Goal: Task Accomplishment & Management: Complete application form

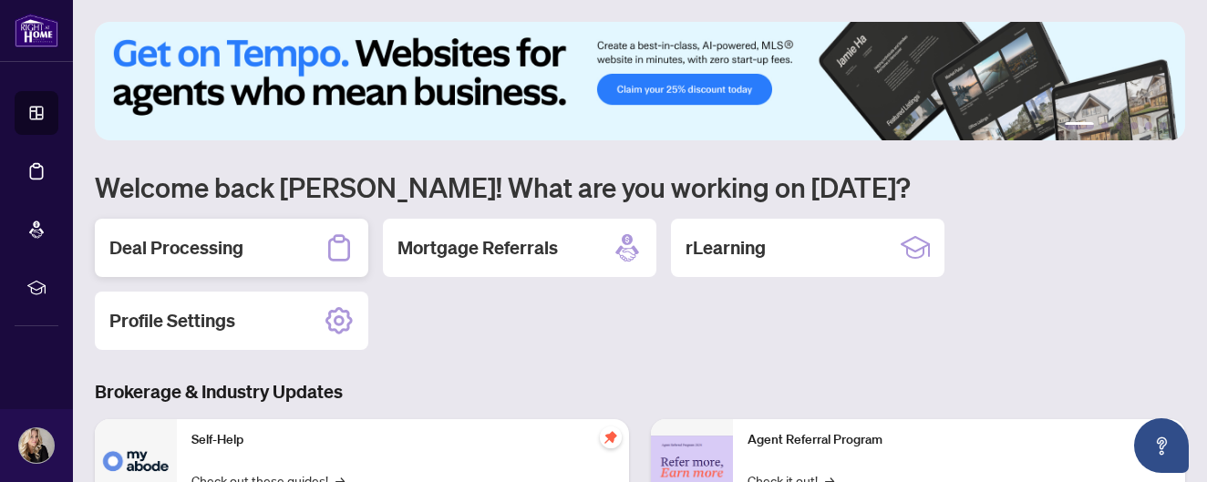
click at [220, 246] on h2 "Deal Processing" at bounding box center [176, 248] width 134 height 26
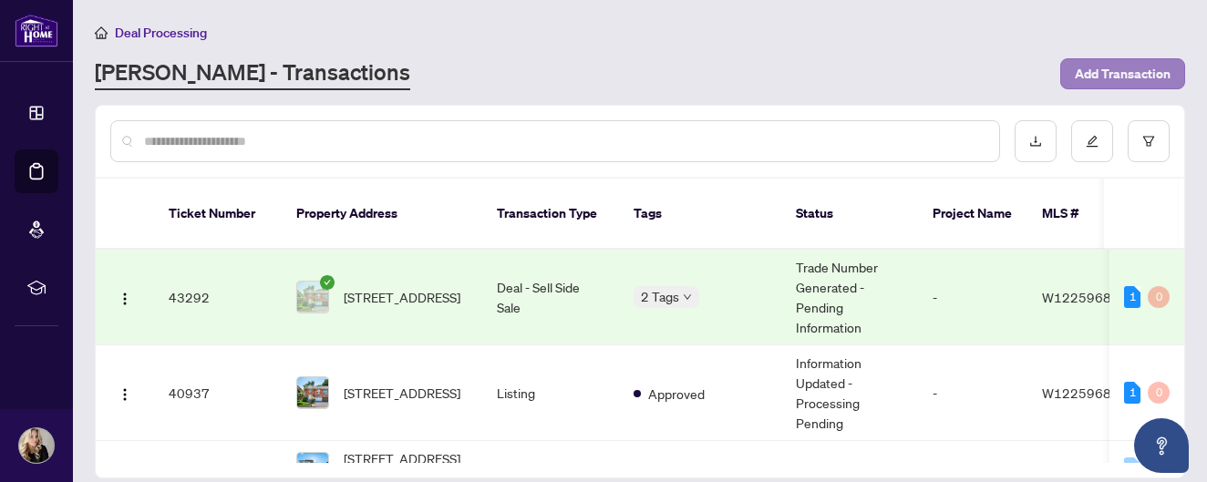
click at [1111, 69] on span "Add Transaction" at bounding box center [1123, 73] width 96 height 29
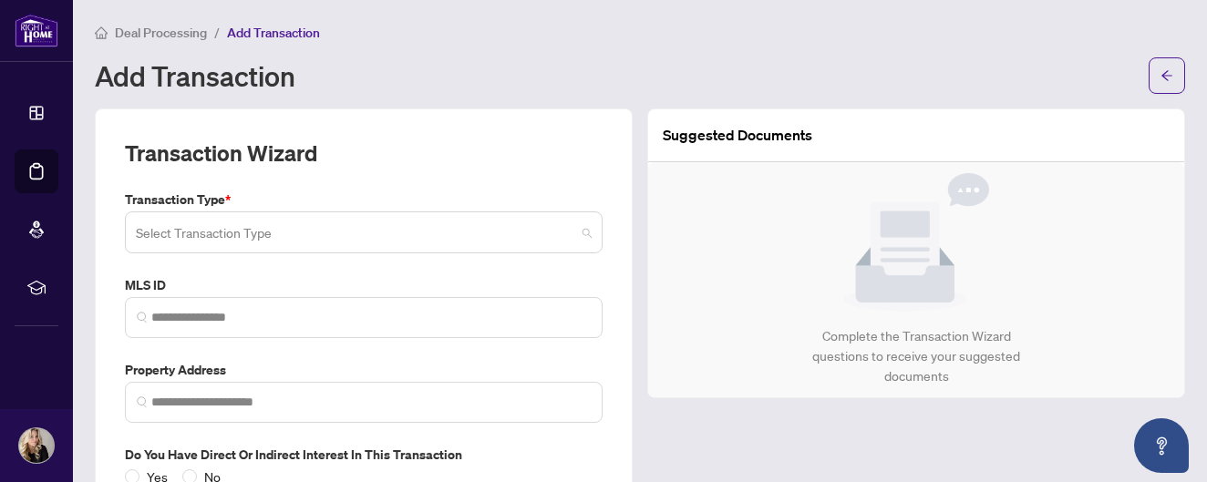
click at [250, 235] on input "search" at bounding box center [355, 235] width 439 height 40
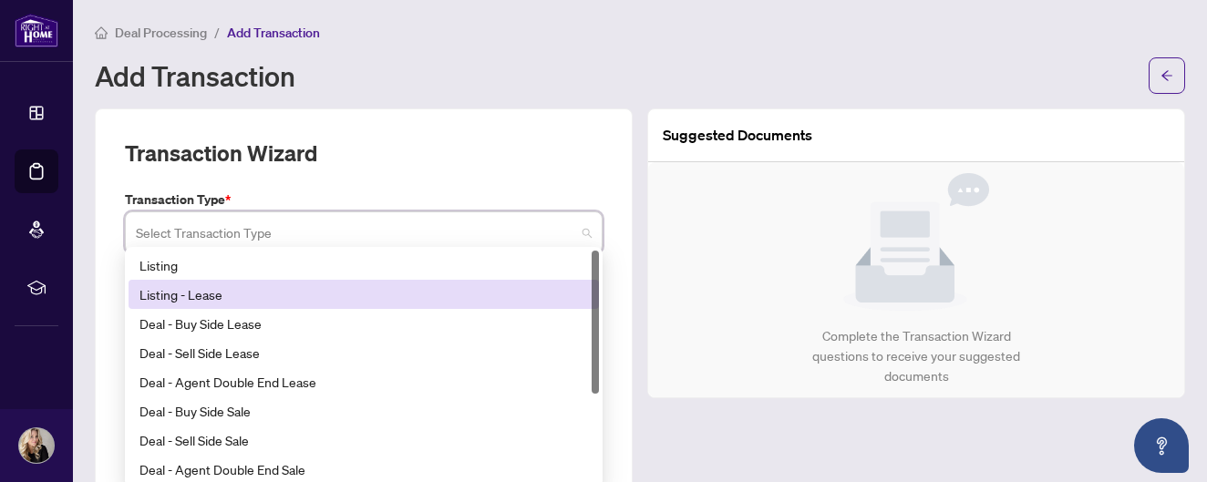
click at [219, 292] on div "Listing - Lease" at bounding box center [363, 294] width 449 height 20
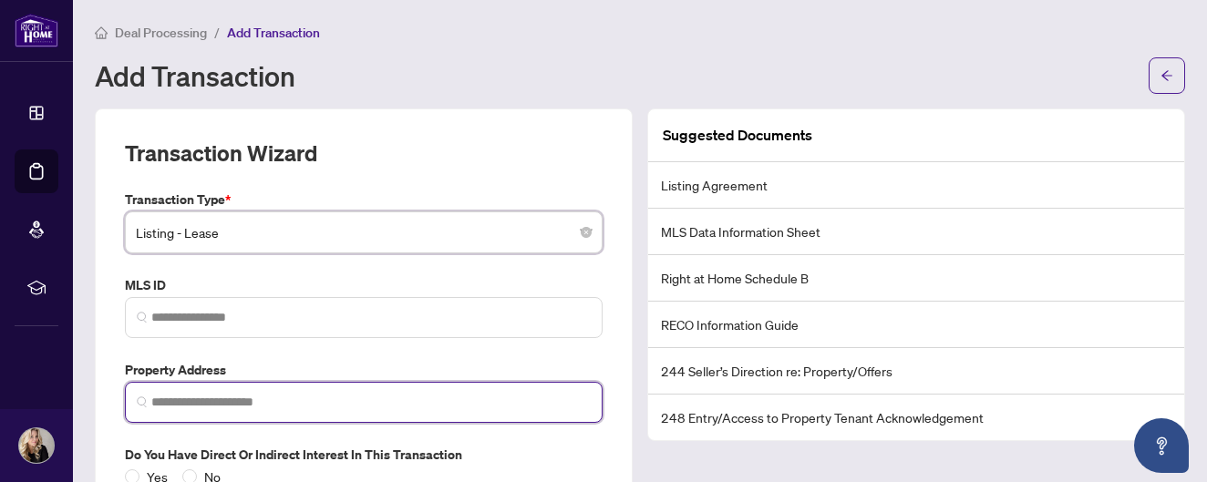
click at [268, 396] on input "search" at bounding box center [370, 402] width 439 height 19
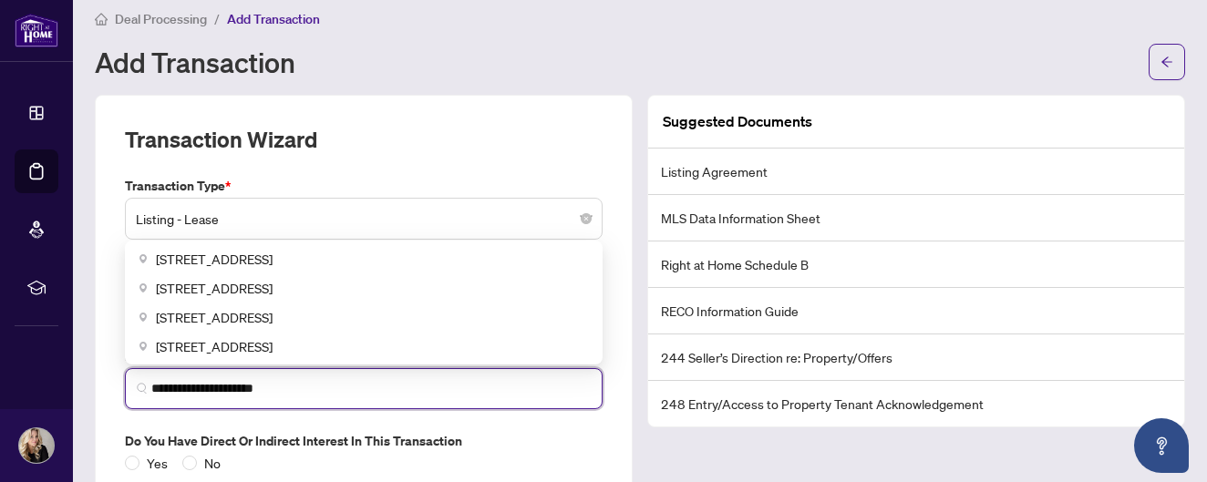
scroll to position [106, 0]
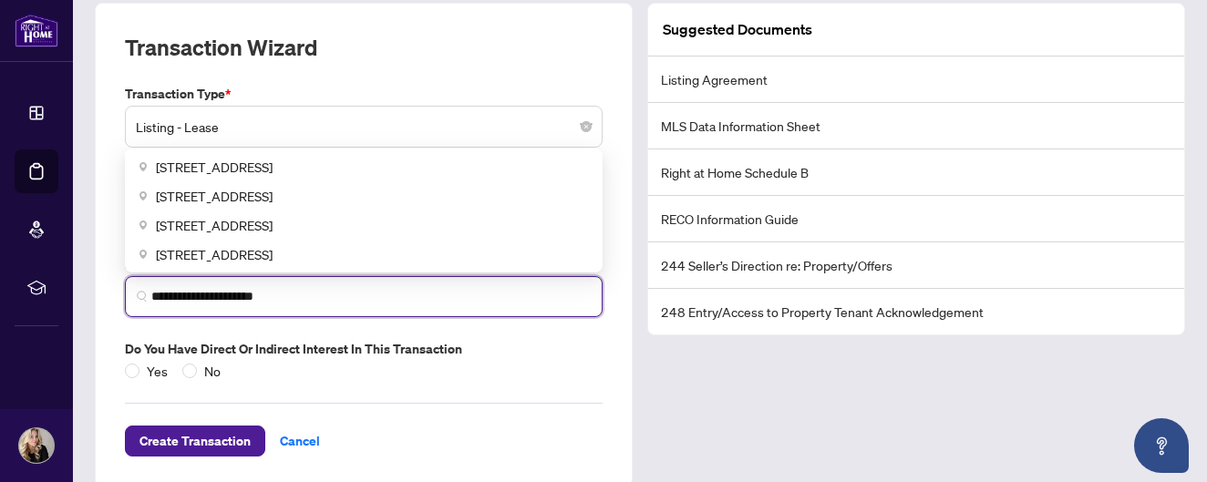
type input "**********"
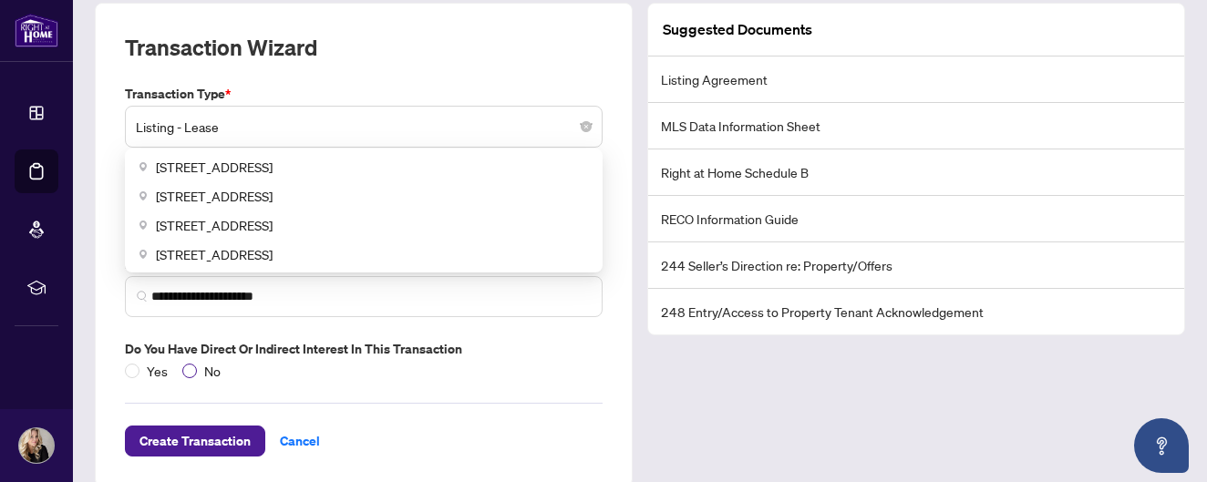
click at [188, 370] on span at bounding box center [189, 371] width 15 height 15
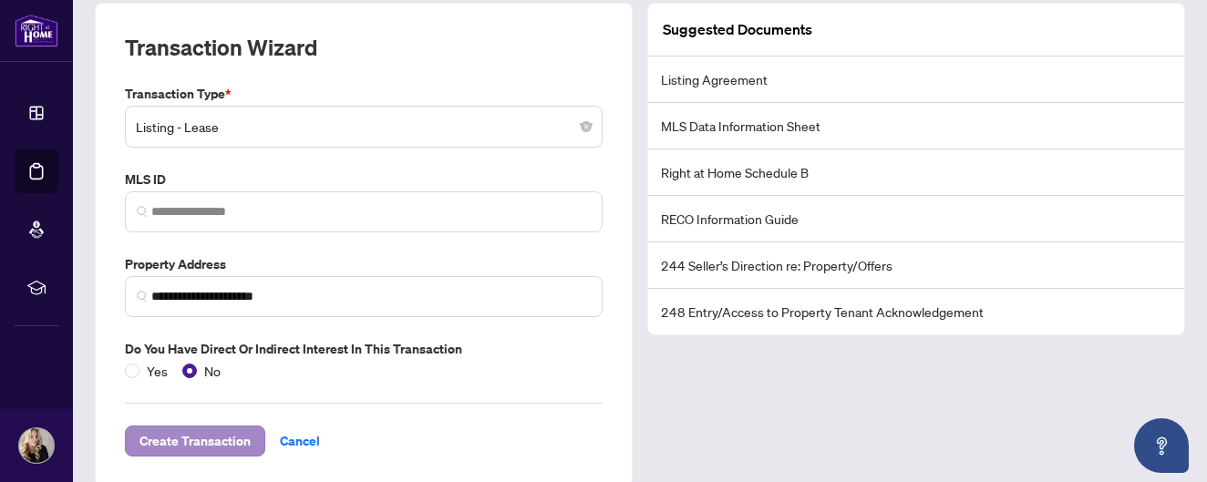
click at [214, 439] on span "Create Transaction" at bounding box center [194, 441] width 111 height 29
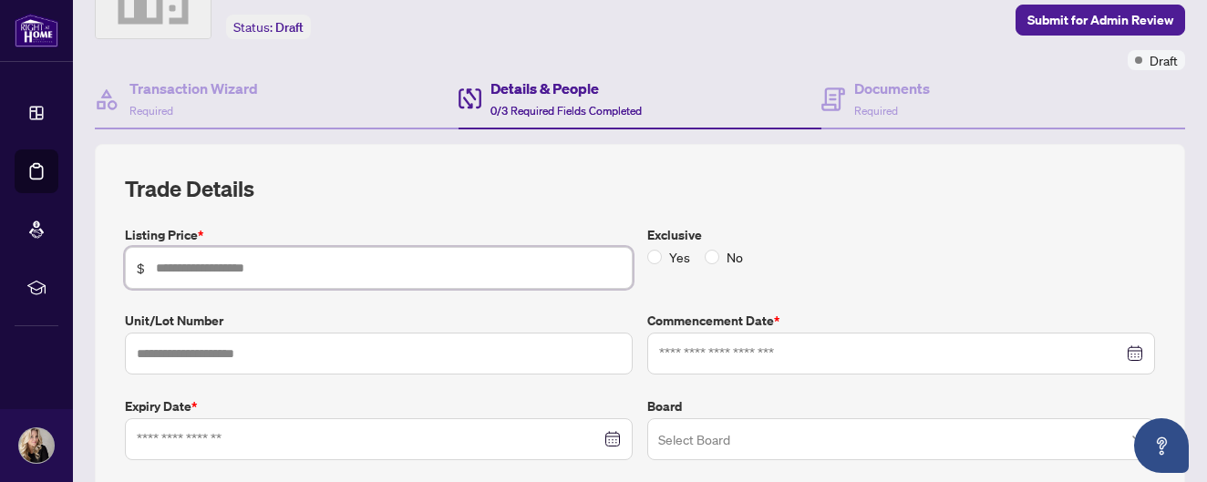
click at [201, 265] on input "text" at bounding box center [388, 268] width 465 height 20
type input "*****"
click at [715, 255] on span at bounding box center [712, 257] width 15 height 15
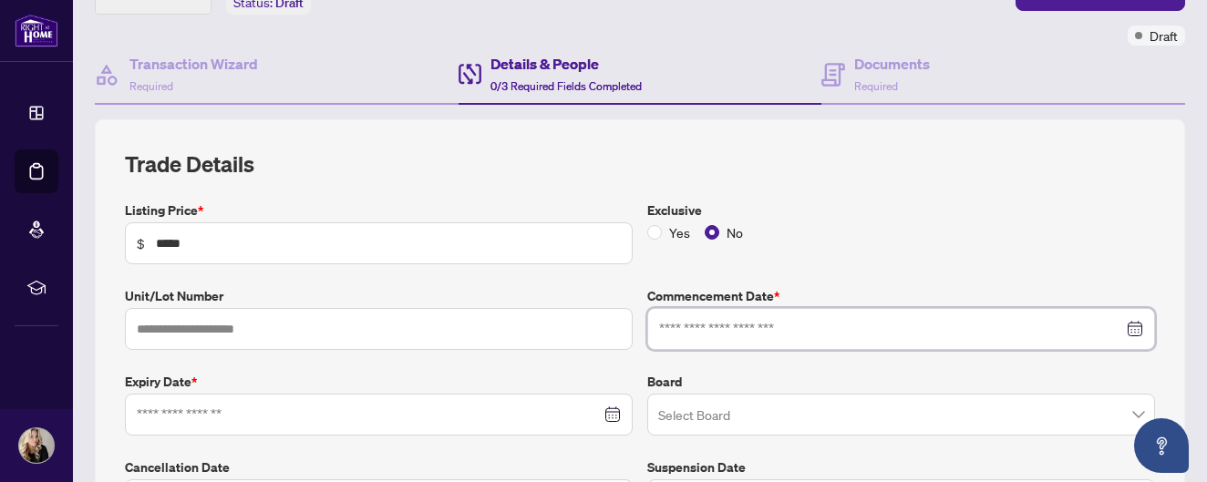
click at [698, 323] on input at bounding box center [891, 329] width 464 height 20
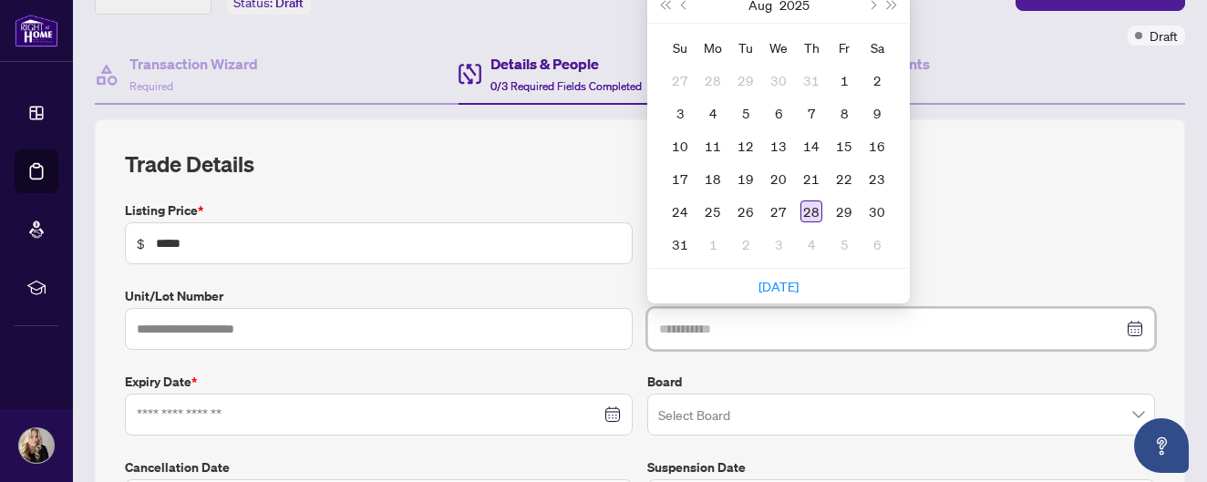
type input "**********"
click at [823, 208] on td "28" at bounding box center [811, 211] width 33 height 33
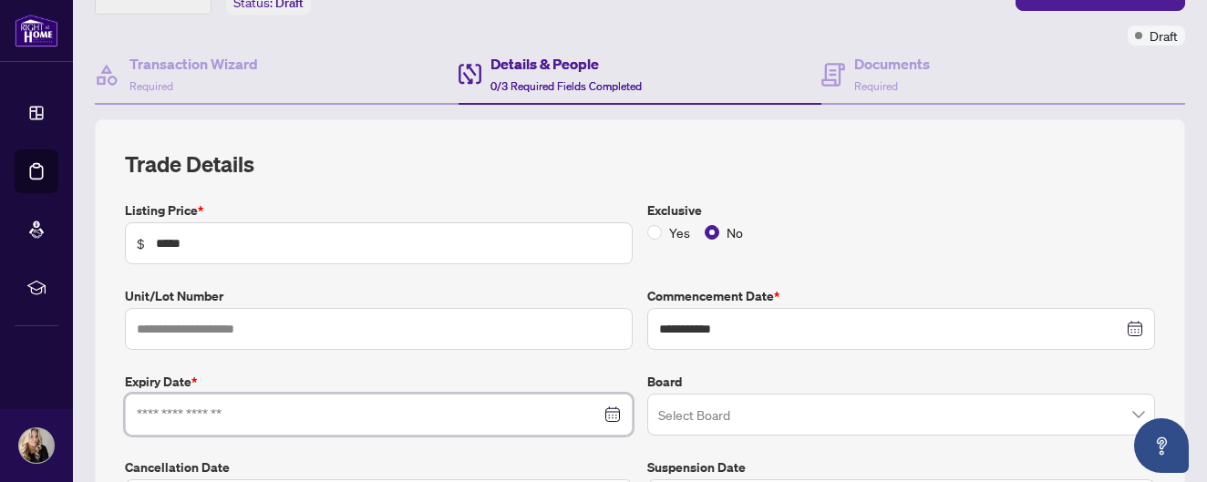
click at [233, 415] on input at bounding box center [369, 415] width 464 height 20
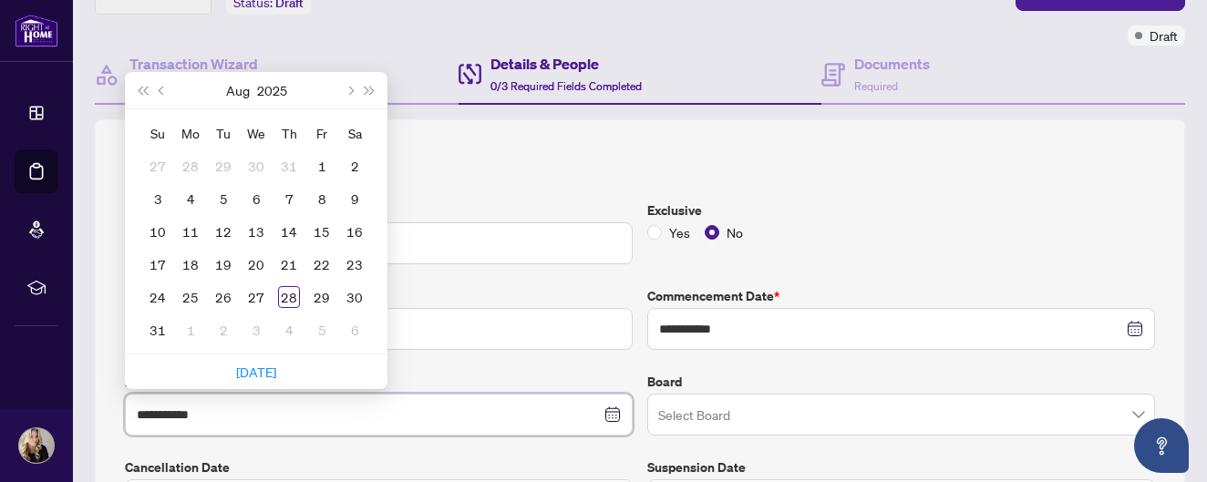
type input "**********"
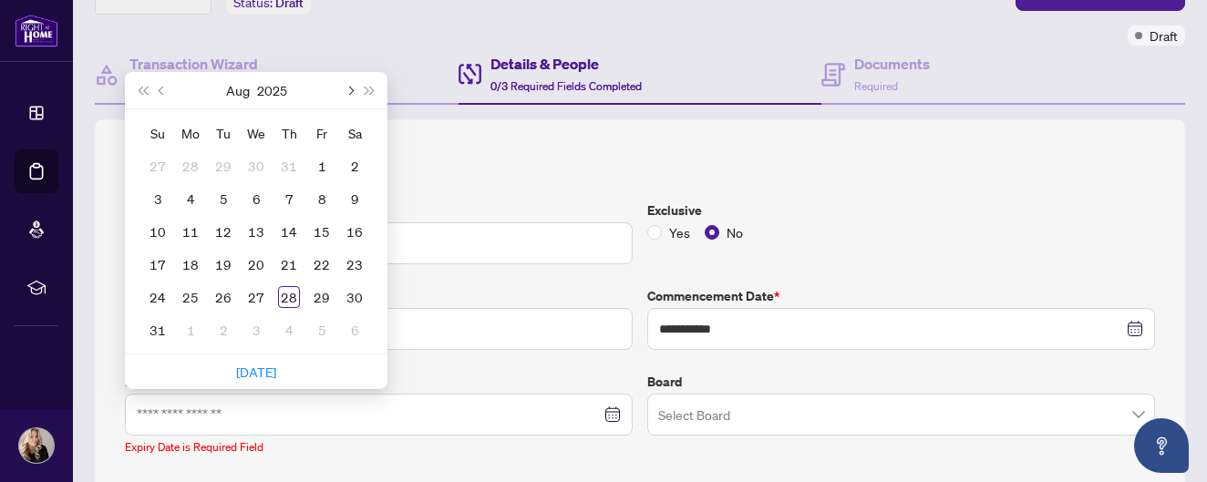
click at [349, 86] on span "Next month (PageDown)" at bounding box center [349, 90] width 9 height 9
type input "**********"
click at [353, 88] on span "Next month (PageDown)" at bounding box center [349, 90] width 9 height 9
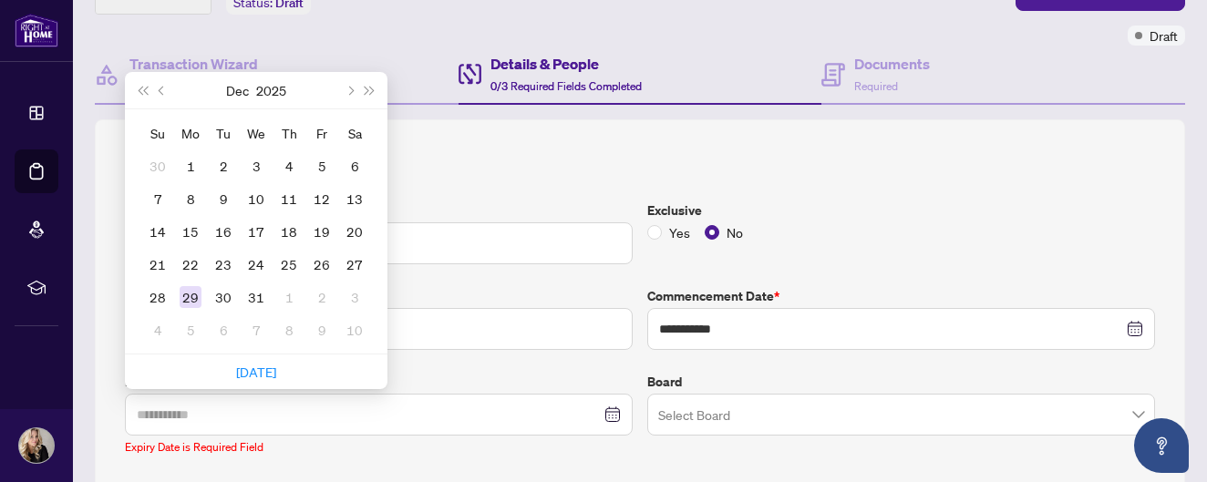
type input "**********"
click at [186, 297] on div "29" at bounding box center [191, 297] width 22 height 22
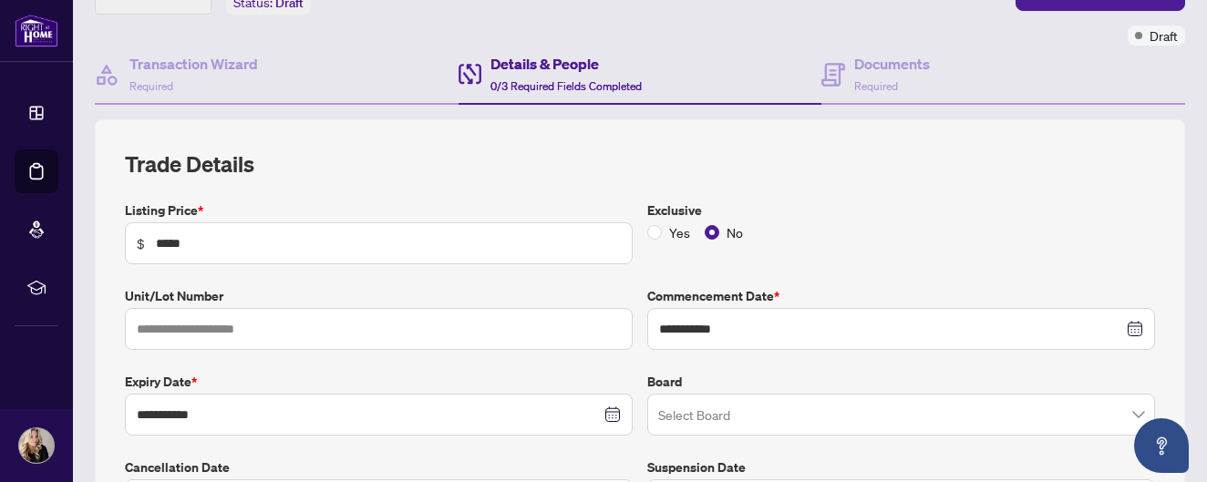
click at [687, 410] on input "search" at bounding box center [892, 417] width 469 height 40
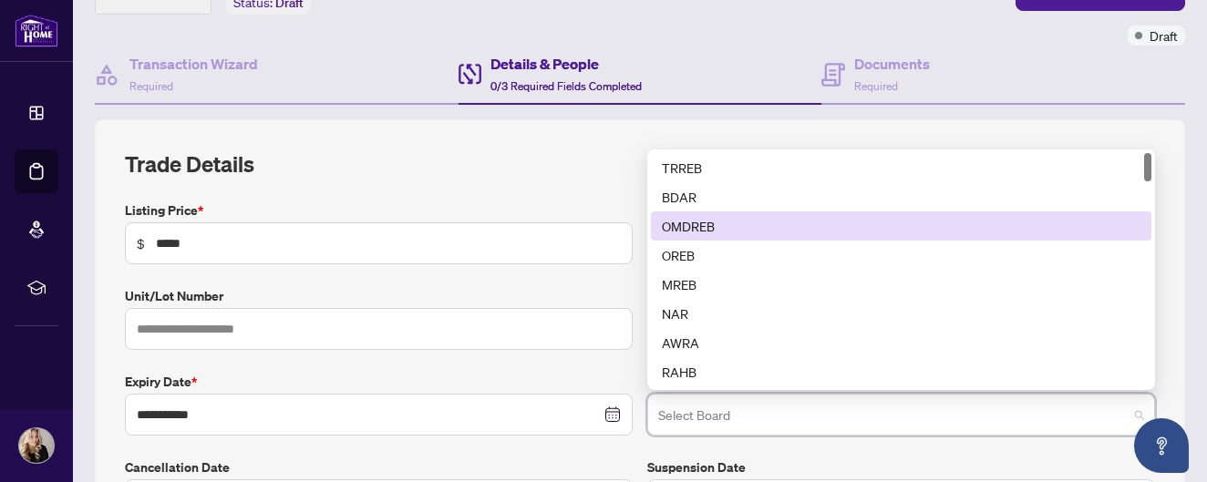
click at [691, 220] on div "OMDREB" at bounding box center [901, 226] width 479 height 20
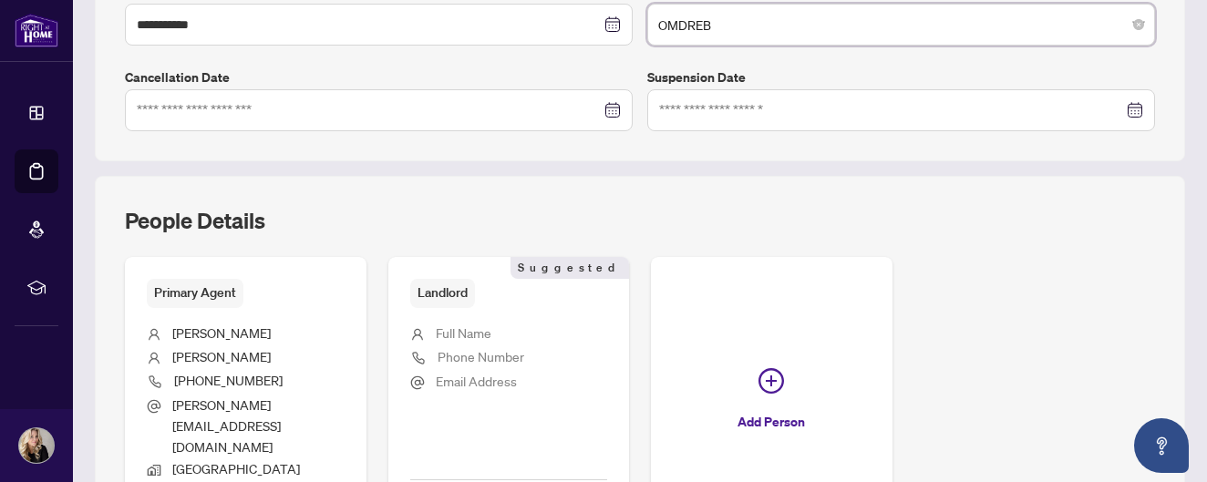
scroll to position [569, 0]
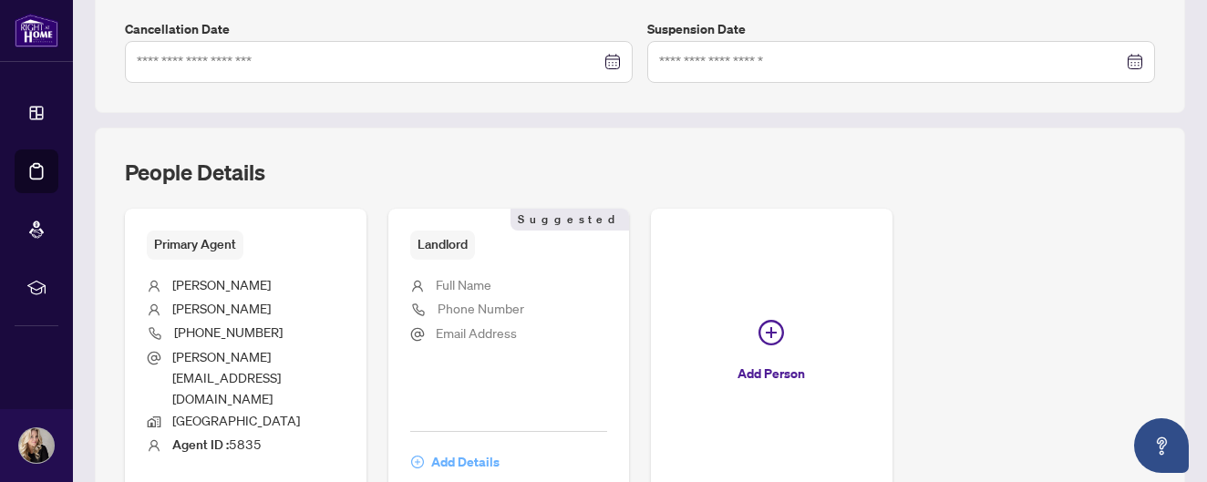
click at [452, 448] on span "Add Details" at bounding box center [465, 462] width 68 height 29
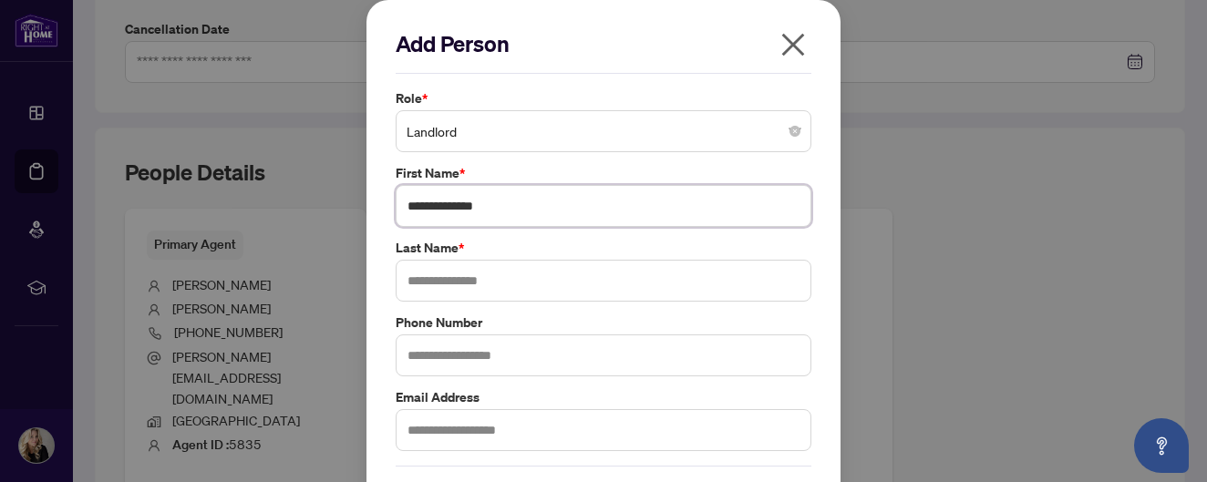
type input "**********"
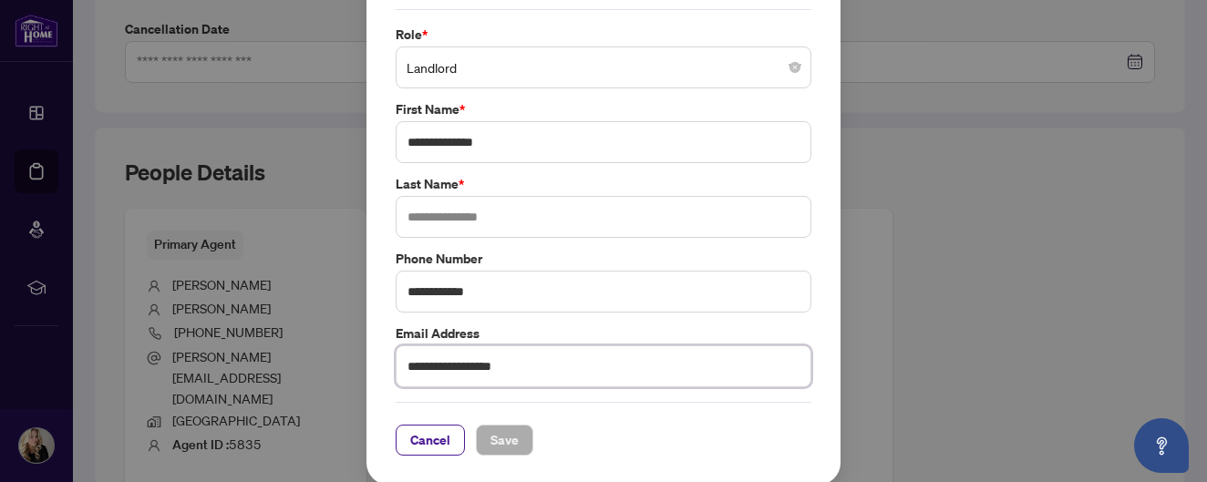
scroll to position [62, 0]
type input "**********"
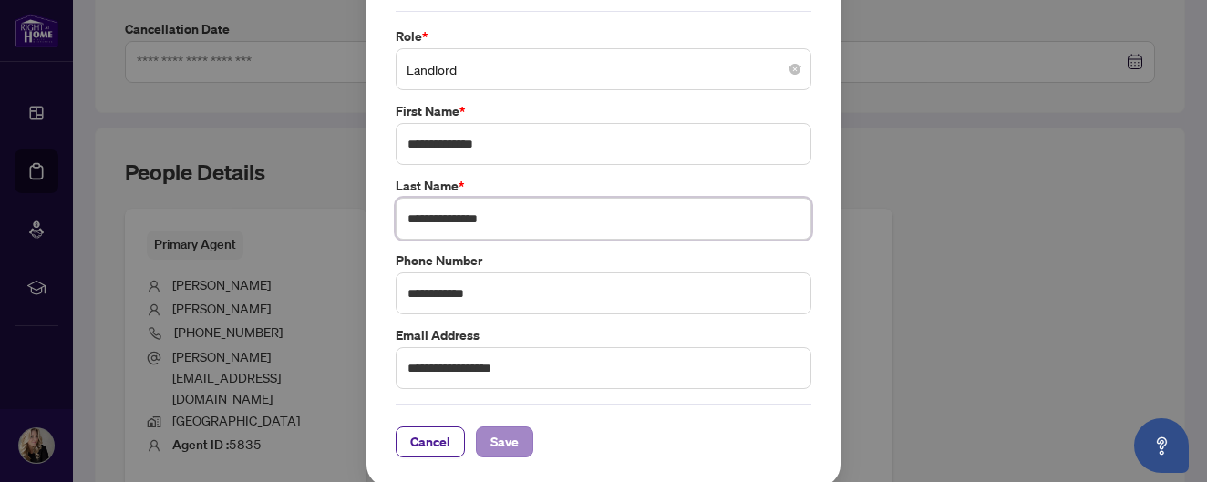
type input "**********"
click at [521, 446] on button "Save" at bounding box center [504, 442] width 57 height 31
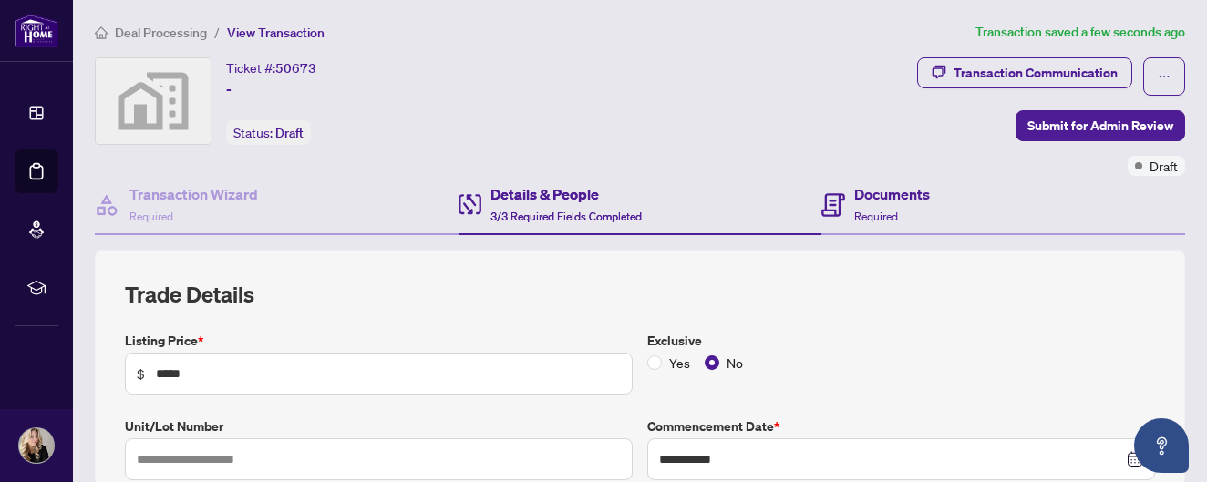
scroll to position [0, 0]
click at [866, 184] on h4 "Documents" at bounding box center [892, 194] width 76 height 22
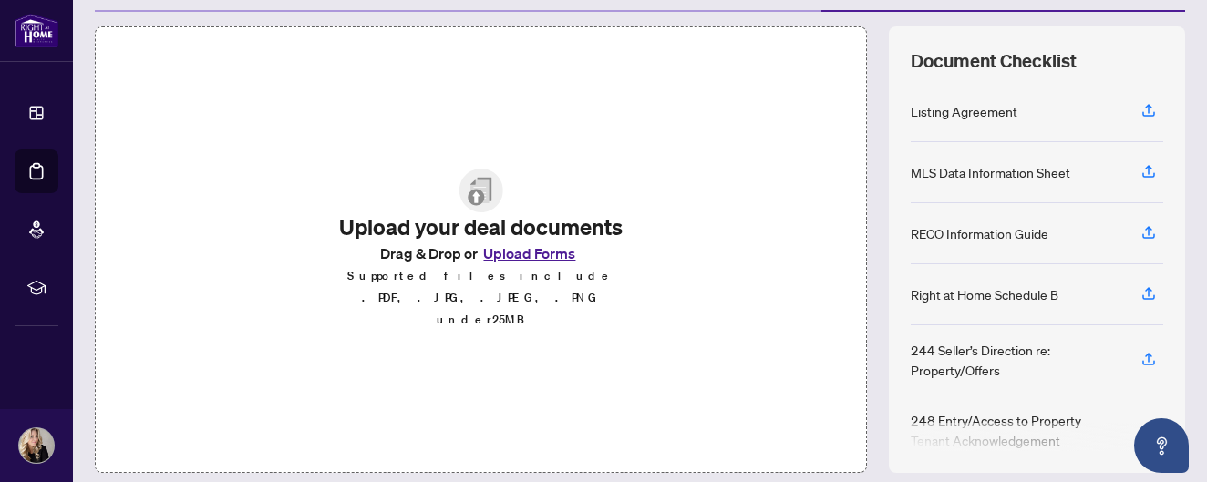
scroll to position [218, 0]
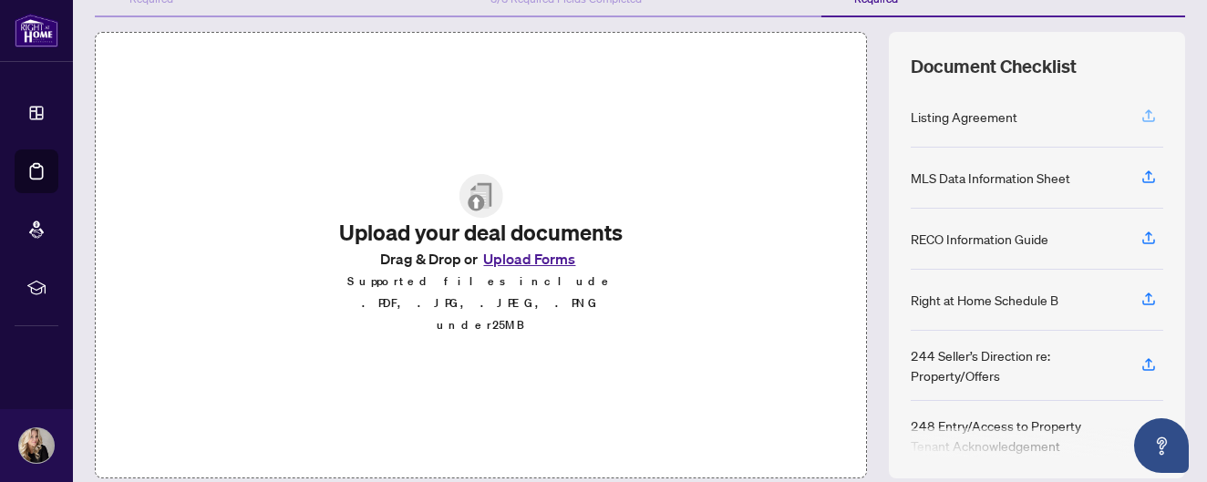
click at [1151, 117] on icon "button" at bounding box center [1148, 116] width 16 height 16
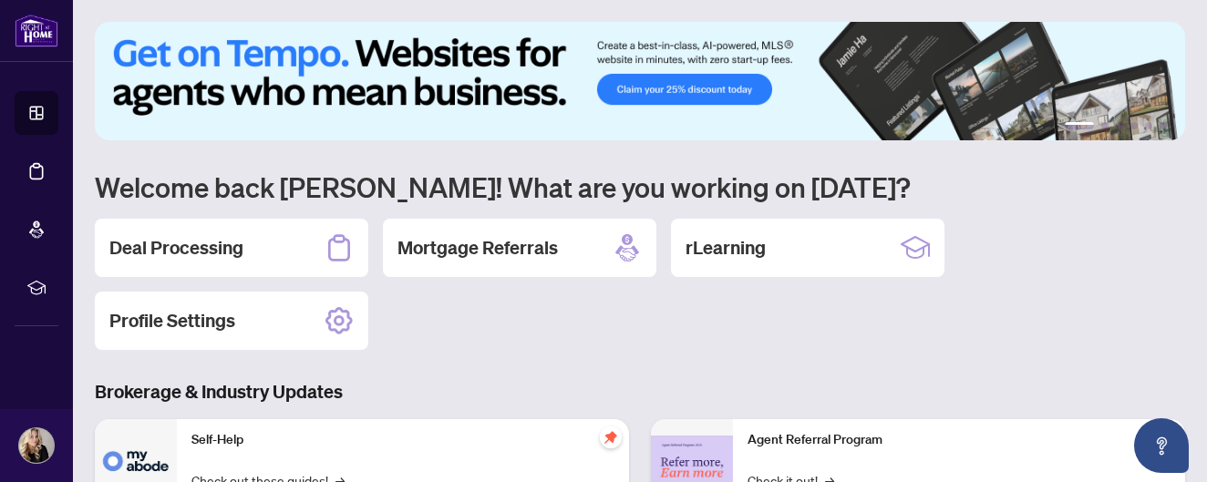
drag, startPoint x: 228, startPoint y: 252, endPoint x: 451, endPoint y: 270, distance: 224.1
click at [228, 252] on h2 "Deal Processing" at bounding box center [176, 248] width 134 height 26
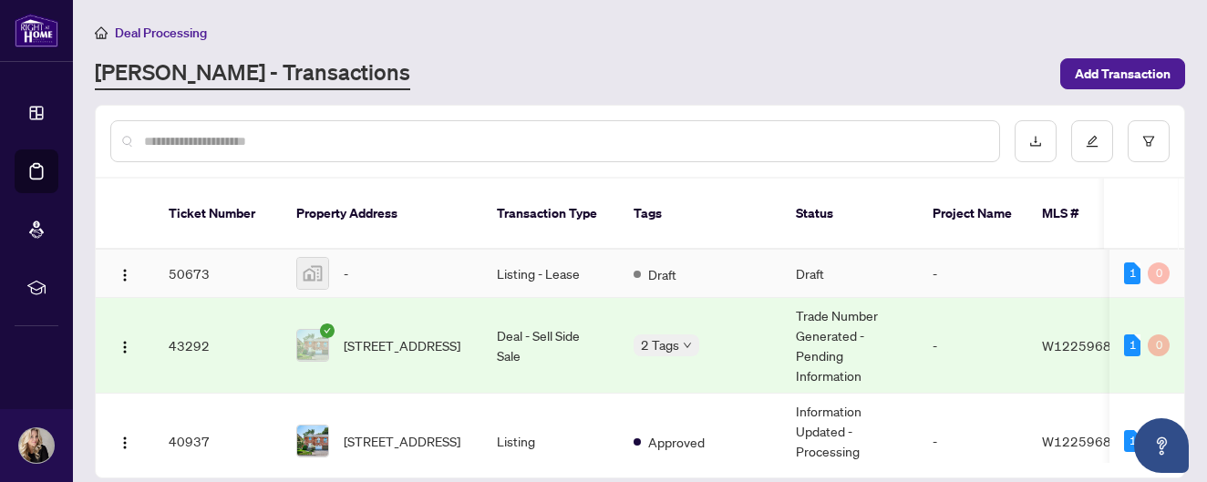
click at [197, 251] on td "50673" at bounding box center [218, 274] width 128 height 48
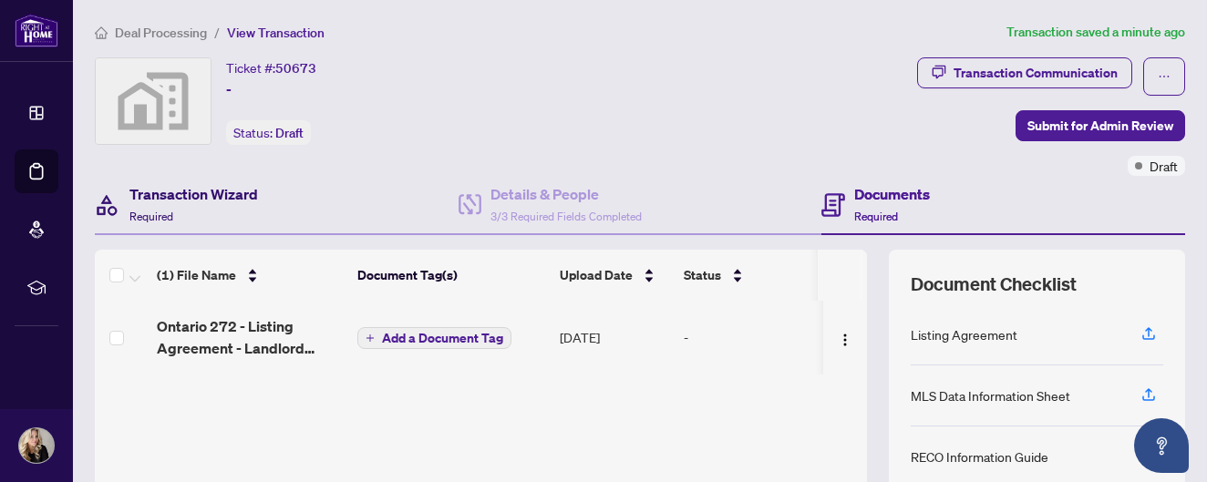
click at [201, 189] on h4 "Transaction Wizard" at bounding box center [193, 194] width 129 height 22
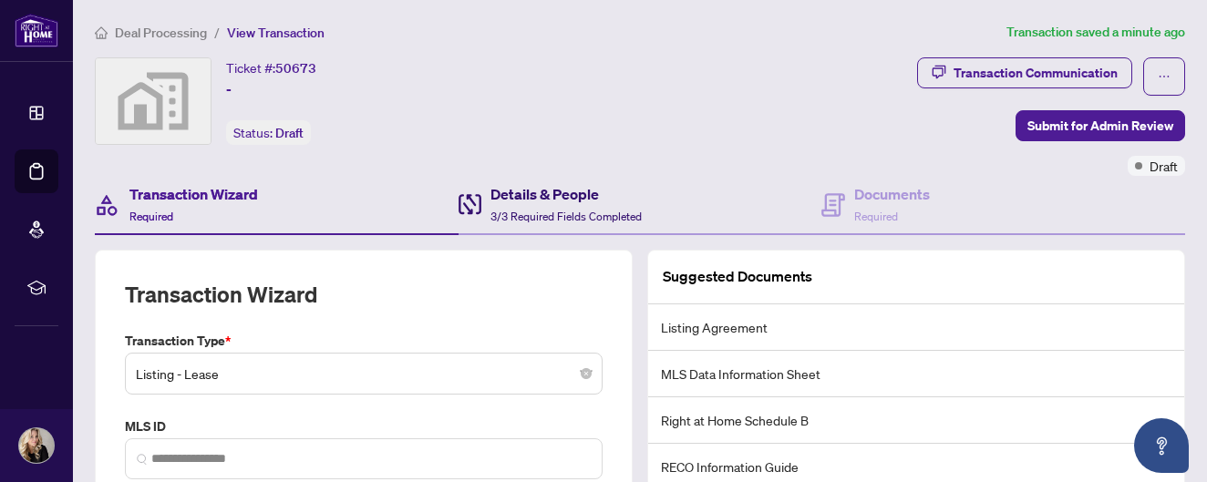
click at [553, 191] on h4 "Details & People" at bounding box center [565, 194] width 151 height 22
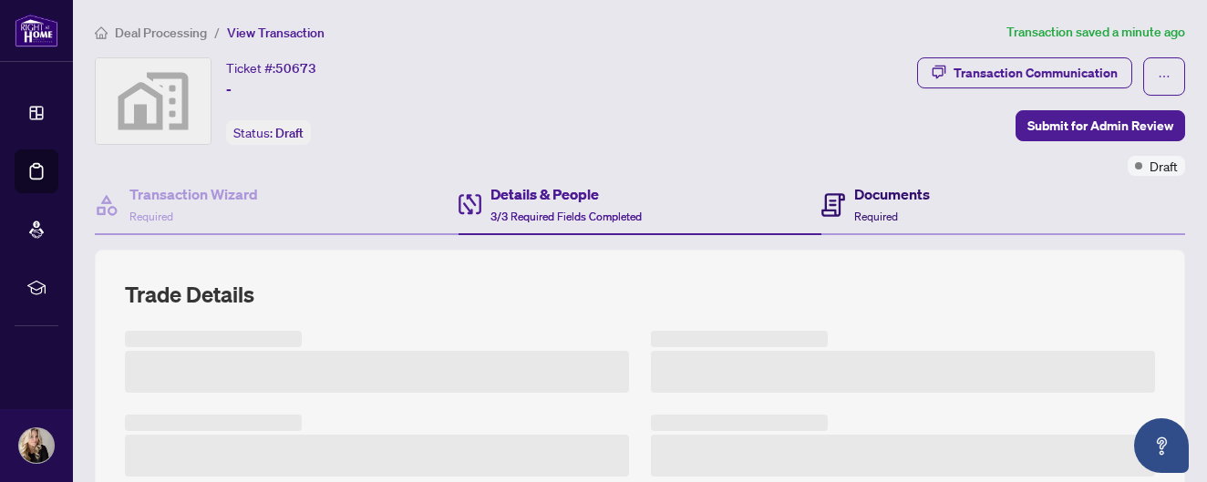
click at [840, 195] on icon at bounding box center [834, 205] width 24 height 24
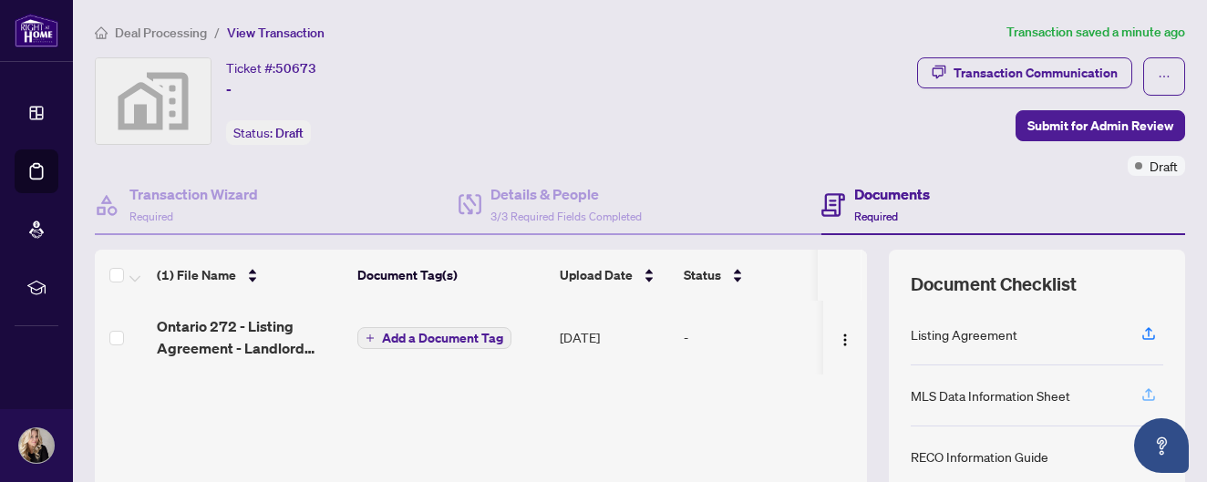
click at [1149, 387] on icon "button" at bounding box center [1148, 395] width 16 height 16
click at [1154, 393] on icon "button" at bounding box center [1148, 395] width 16 height 16
click at [1150, 397] on icon "button" at bounding box center [1148, 395] width 16 height 16
click at [1144, 395] on icon "button" at bounding box center [1148, 395] width 16 height 16
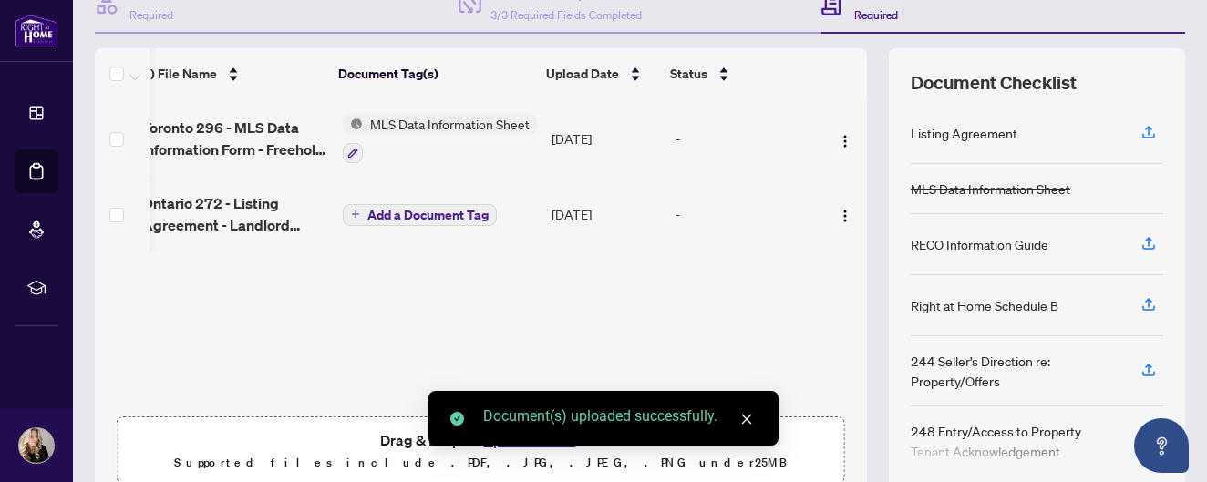
scroll to position [212, 0]
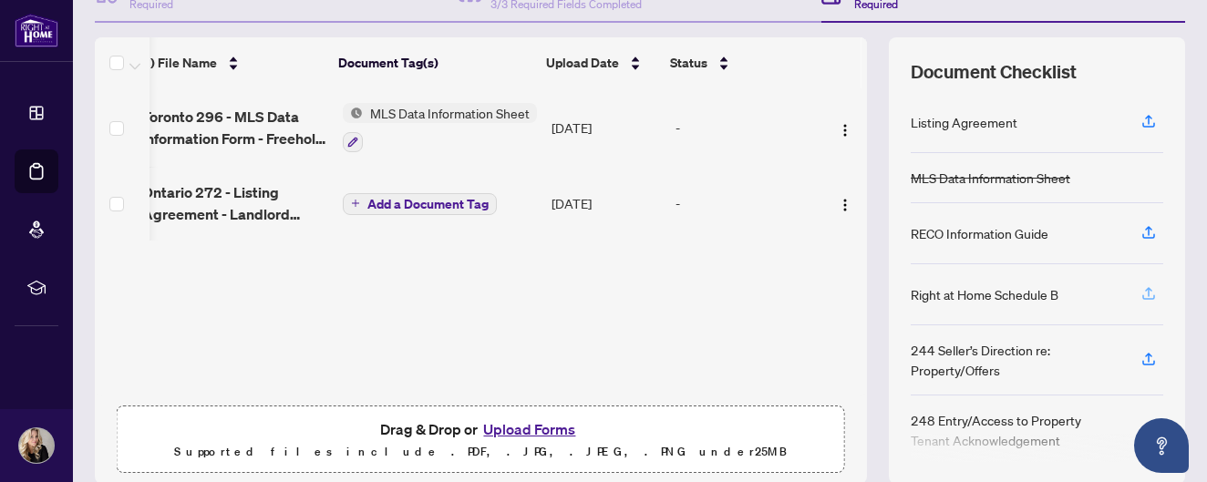
click at [1151, 294] on icon "button" at bounding box center [1148, 293] width 16 height 16
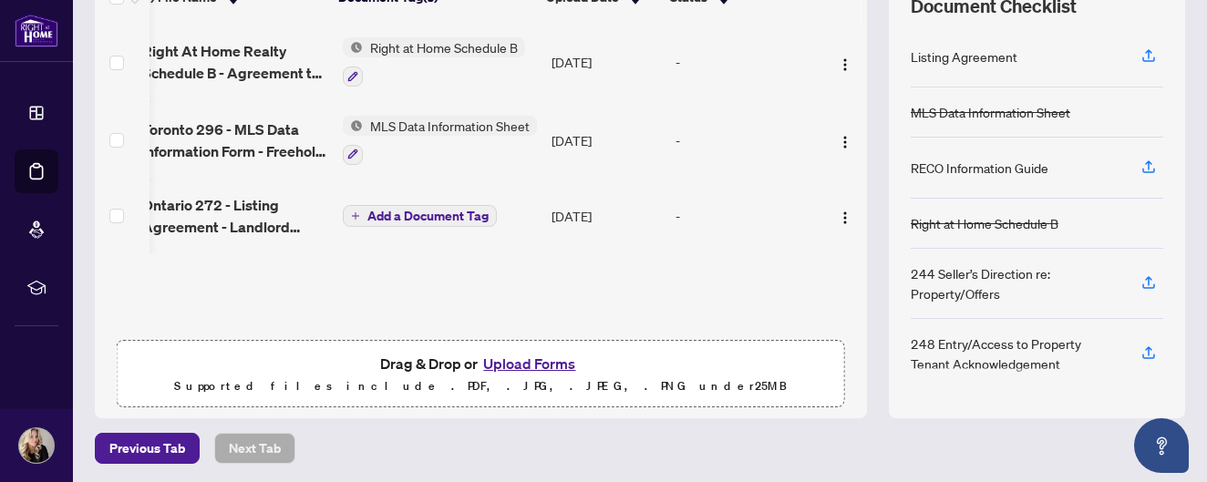
scroll to position [279, 0]
click at [1148, 354] on icon "button" at bounding box center [1148, 352] width 16 height 16
click at [972, 347] on div "248 Entry/Access to Property Tenant Acknowledgement" at bounding box center [1015, 353] width 209 height 40
click at [1151, 350] on icon "button" at bounding box center [1148, 352] width 16 height 16
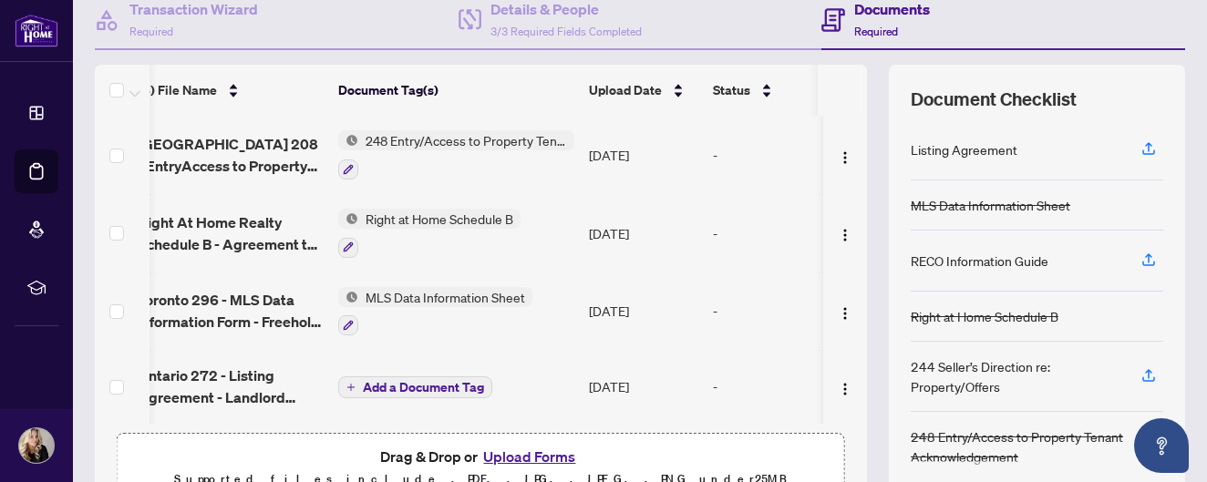
scroll to position [182, 0]
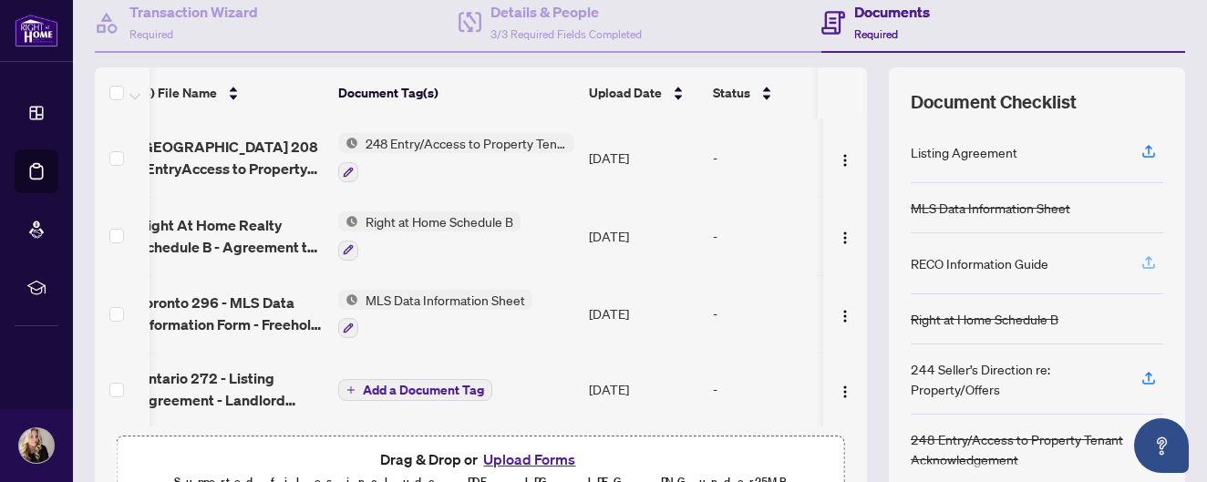
click at [1146, 266] on icon "button" at bounding box center [1148, 262] width 16 height 16
click at [1155, 265] on icon "button" at bounding box center [1148, 262] width 16 height 16
click at [1150, 263] on icon "button" at bounding box center [1148, 262] width 16 height 16
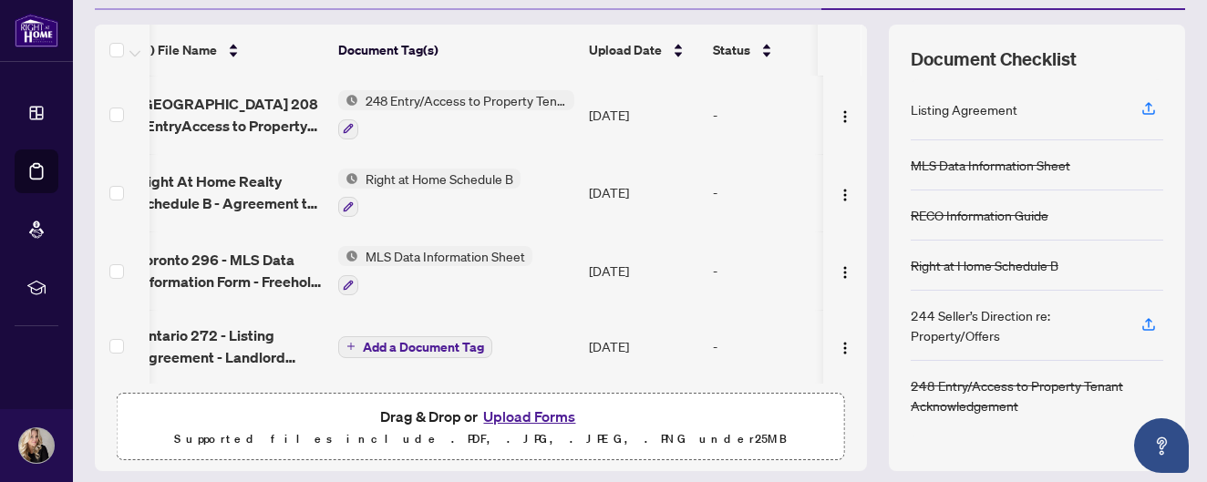
scroll to position [81, 19]
click at [355, 342] on icon "plus" at bounding box center [350, 346] width 9 height 9
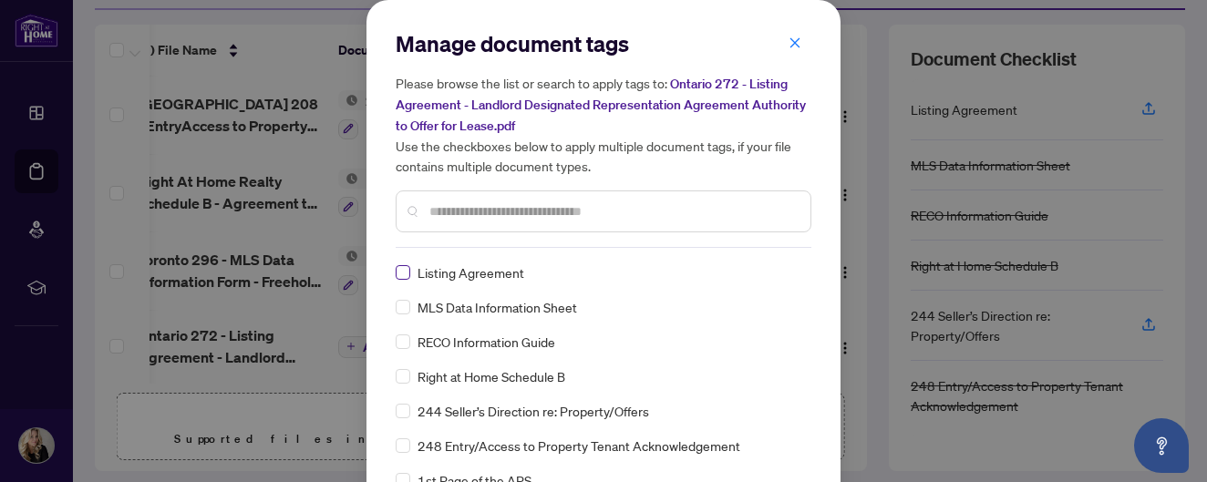
click at [408, 270] on span at bounding box center [403, 272] width 15 height 15
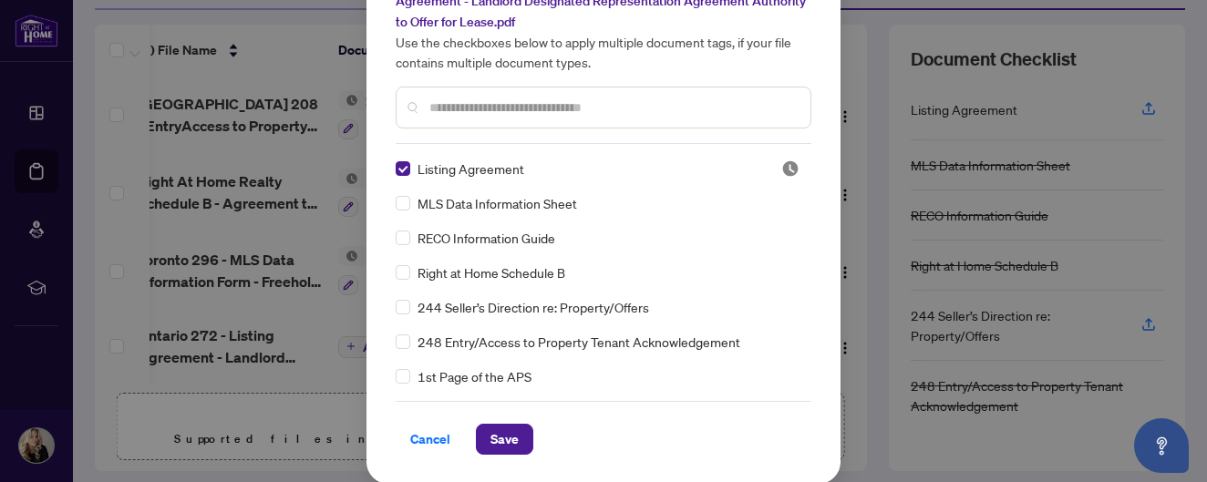
scroll to position [103, 0]
click at [495, 435] on span "Save" at bounding box center [504, 440] width 28 height 29
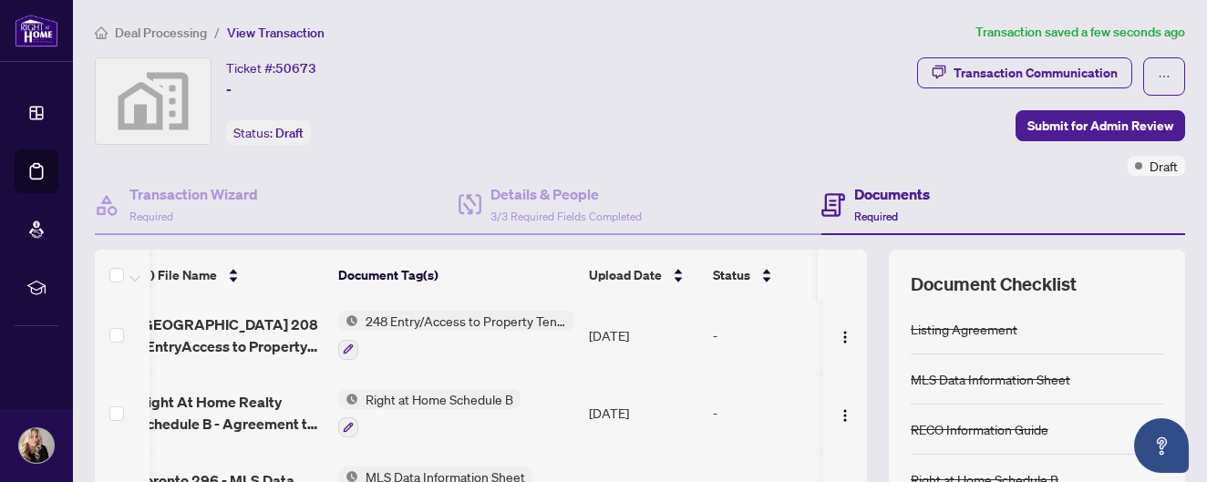
scroll to position [0, 0]
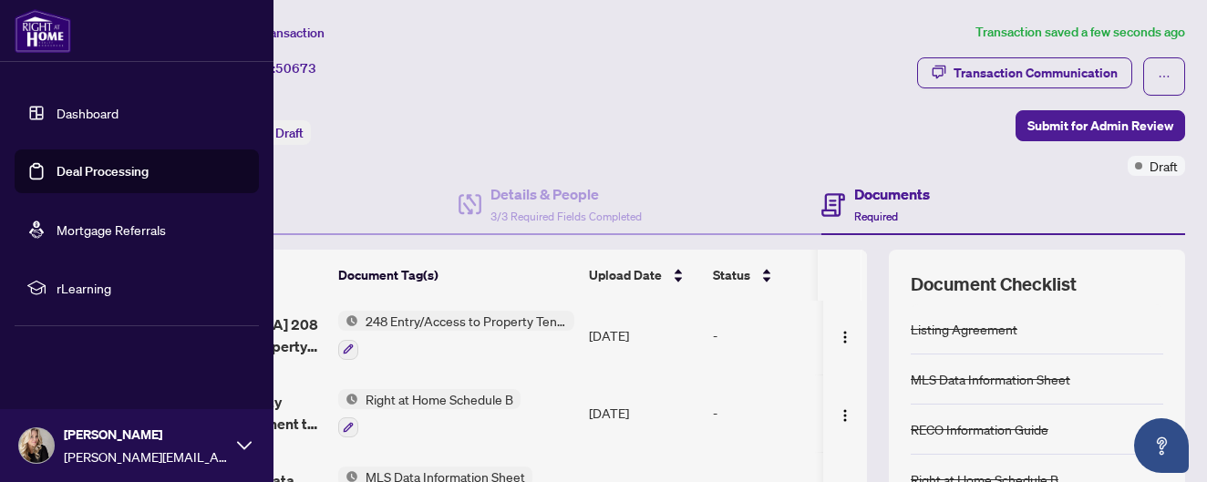
click at [77, 115] on link "Dashboard" at bounding box center [88, 113] width 62 height 16
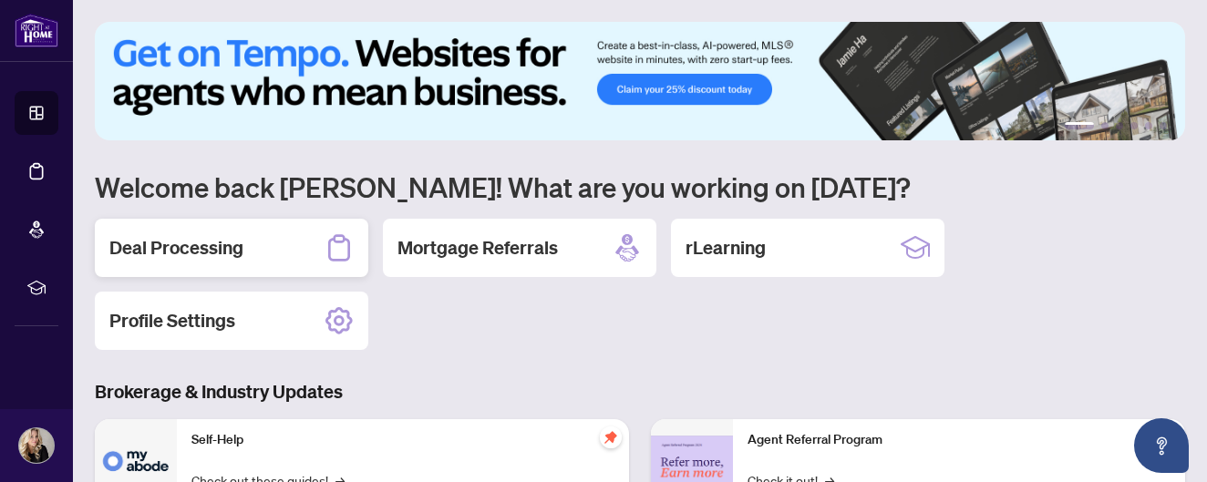
click at [206, 235] on h2 "Deal Processing" at bounding box center [176, 248] width 134 height 26
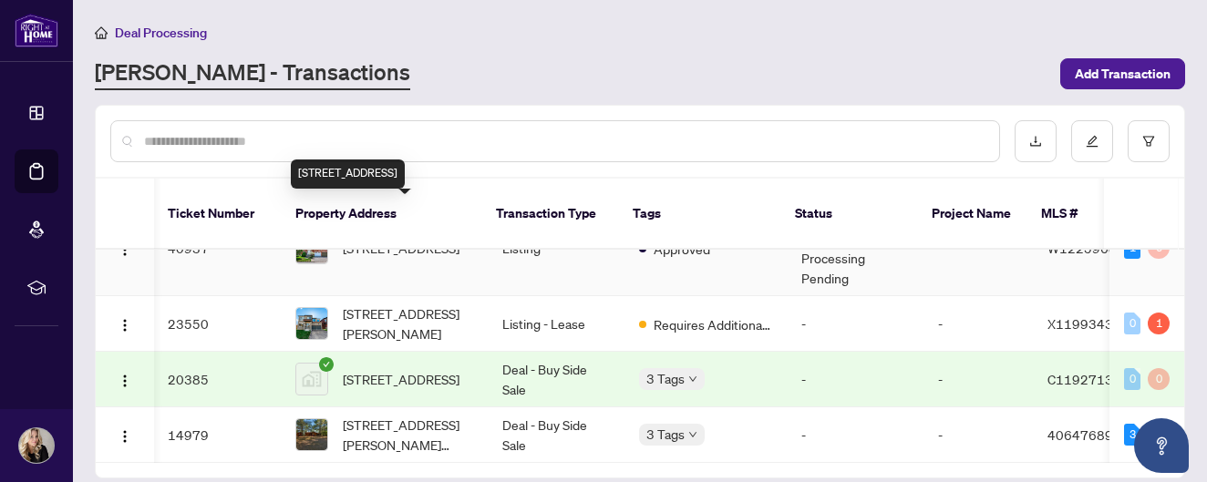
scroll to position [199, 1]
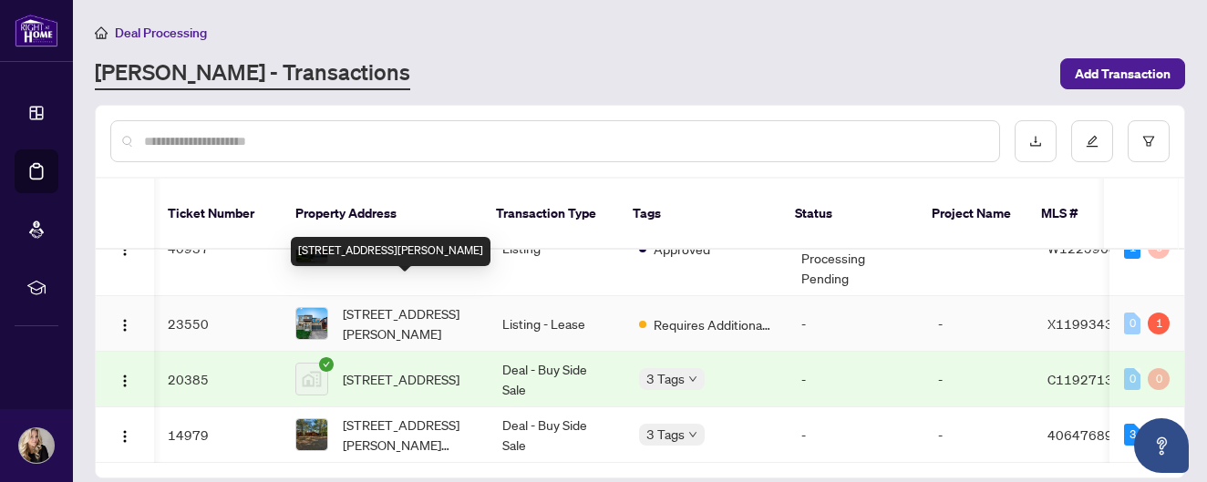
click at [392, 304] on span "[STREET_ADDRESS][PERSON_NAME]" at bounding box center [408, 324] width 130 height 40
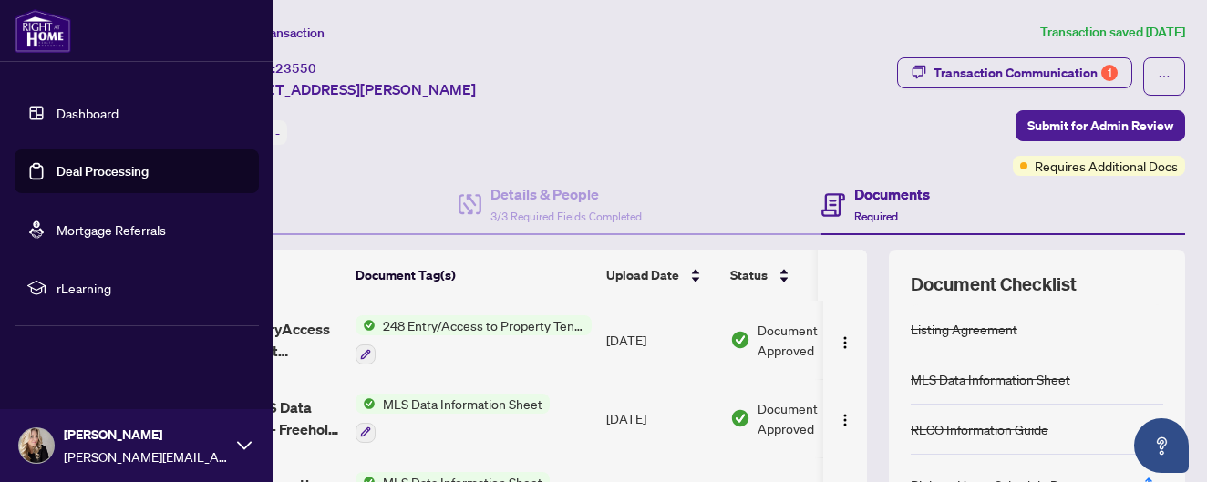
click at [65, 110] on link "Dashboard" at bounding box center [88, 113] width 62 height 16
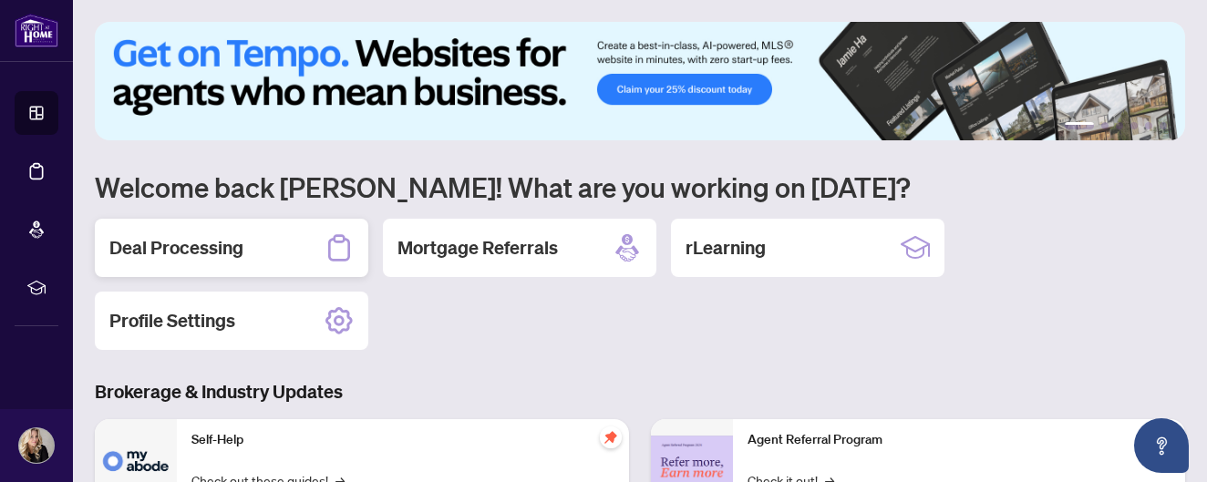
click at [193, 253] on h2 "Deal Processing" at bounding box center [176, 248] width 134 height 26
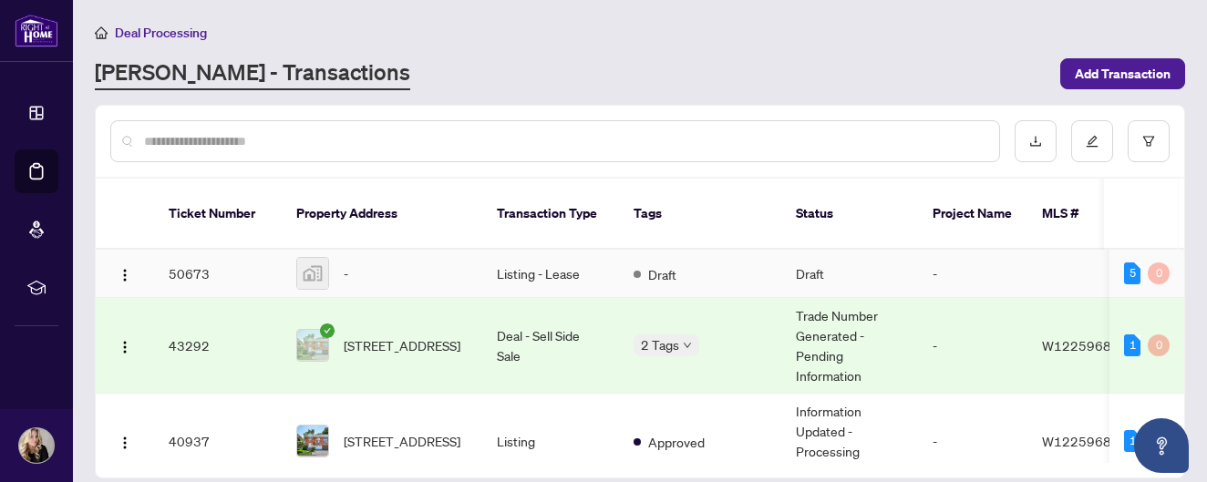
click at [538, 252] on td "Listing - Lease" at bounding box center [550, 274] width 137 height 48
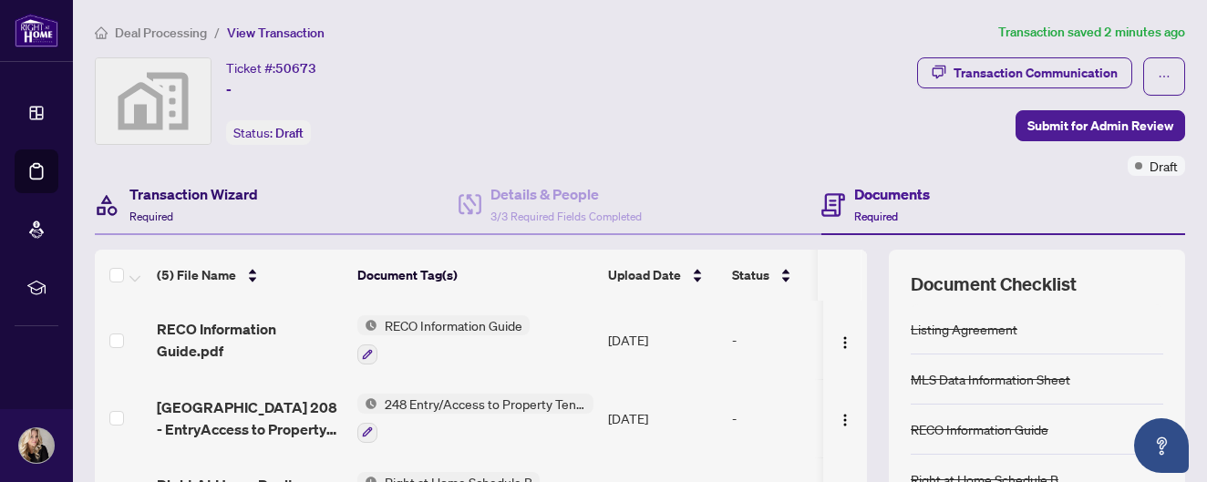
click at [187, 194] on h4 "Transaction Wizard" at bounding box center [193, 194] width 129 height 22
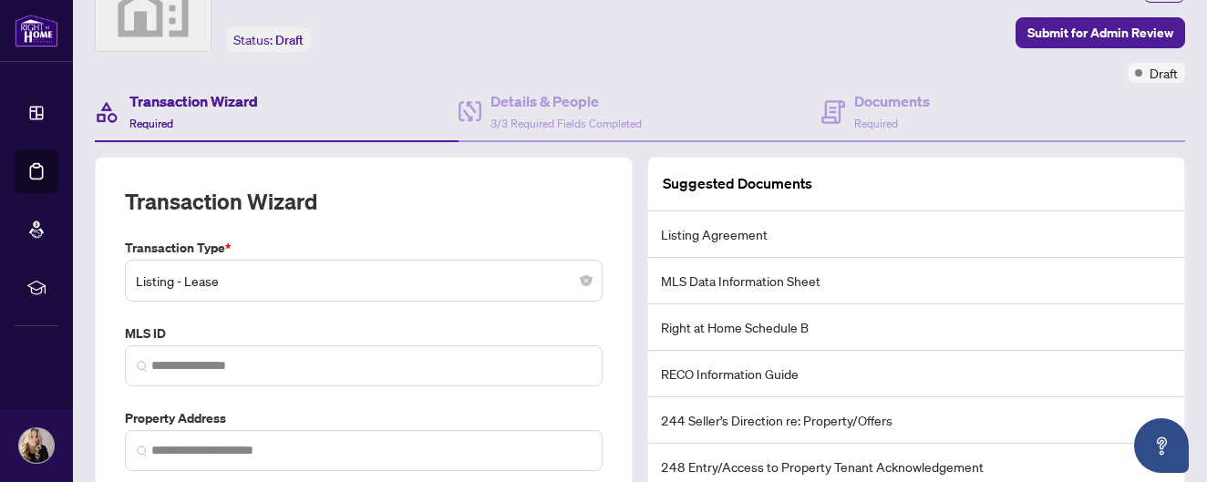
scroll to position [119, 0]
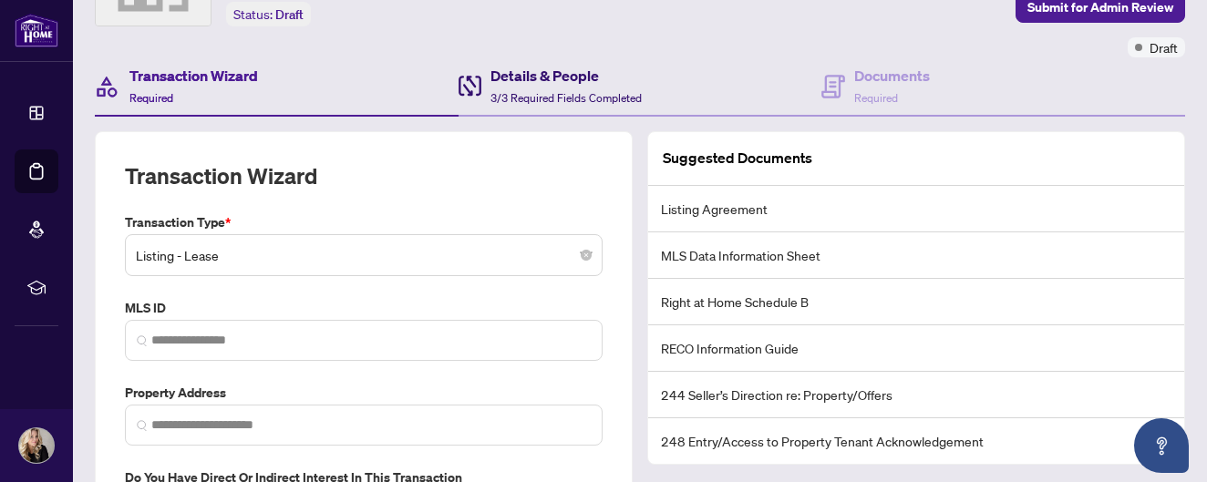
click at [552, 71] on h4 "Details & People" at bounding box center [565, 76] width 151 height 22
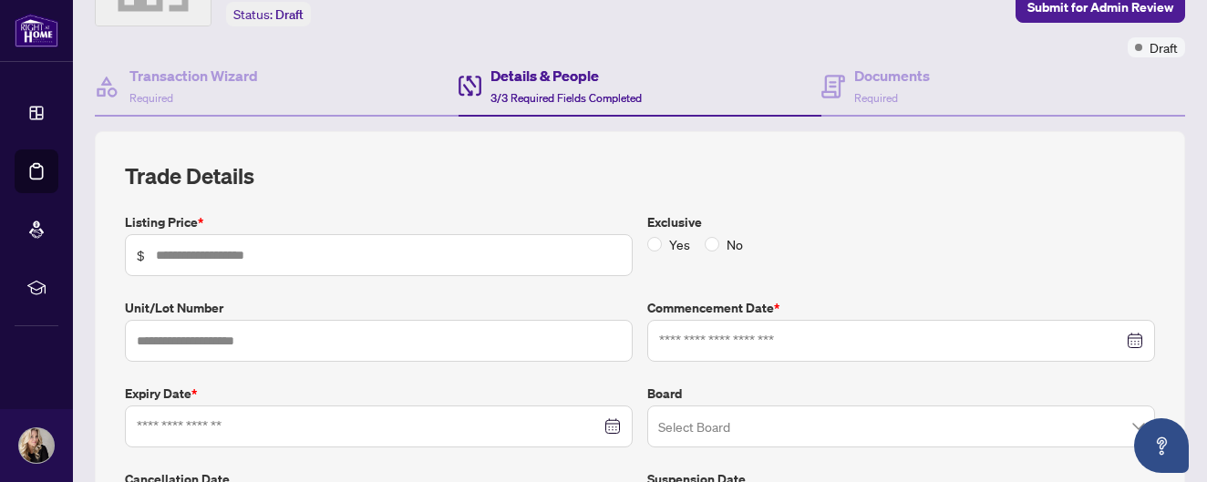
type input "*****"
type input "**********"
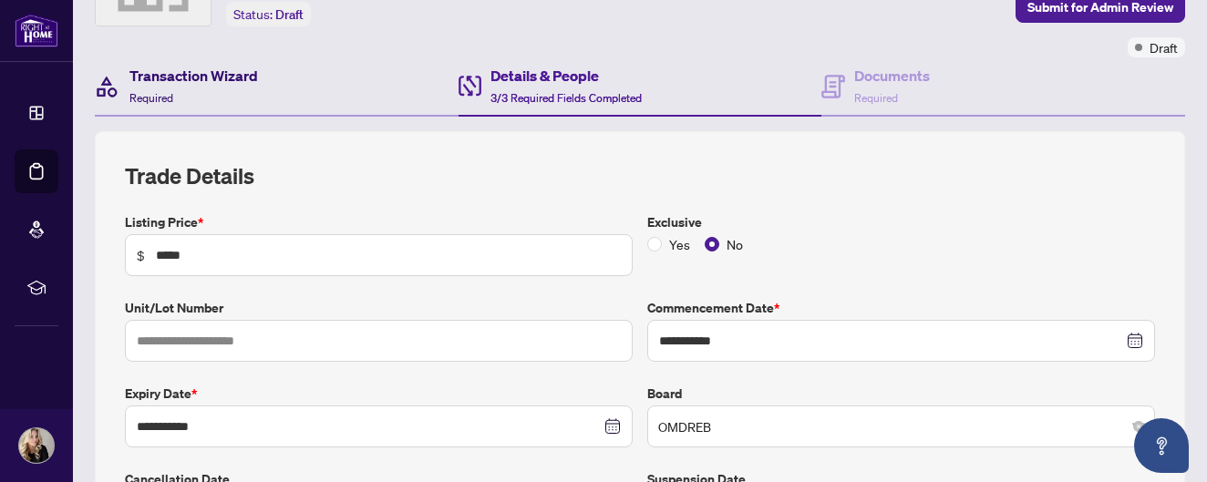
click at [183, 77] on h4 "Transaction Wizard" at bounding box center [193, 76] width 129 height 22
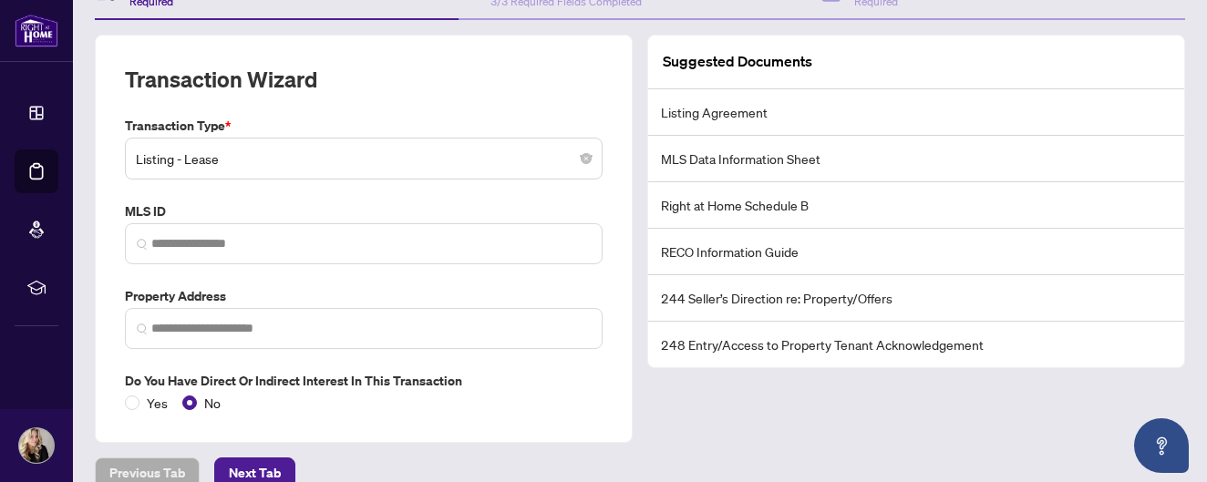
scroll to position [217, 0]
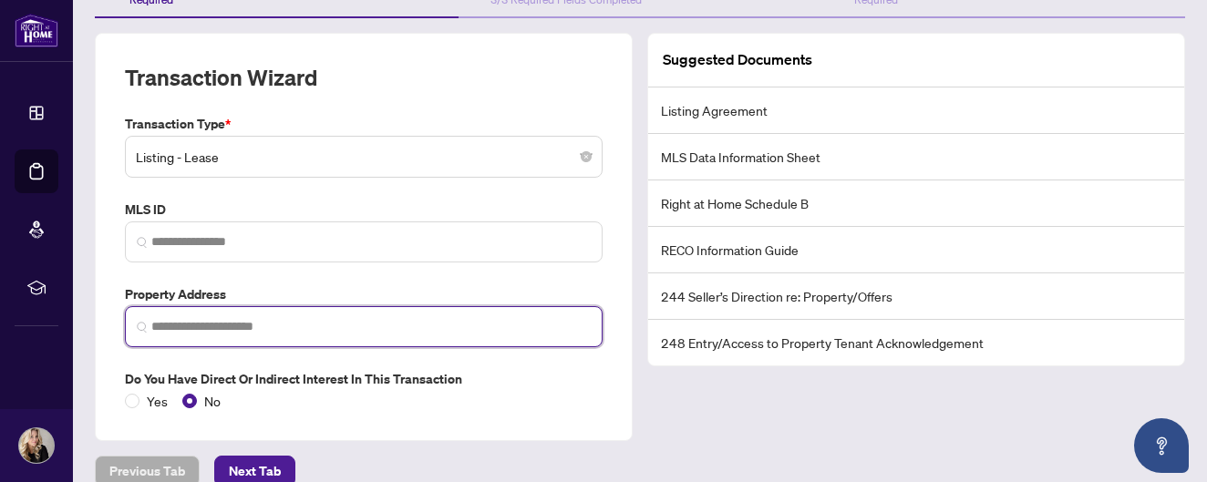
click at [180, 328] on input "search" at bounding box center [370, 326] width 439 height 19
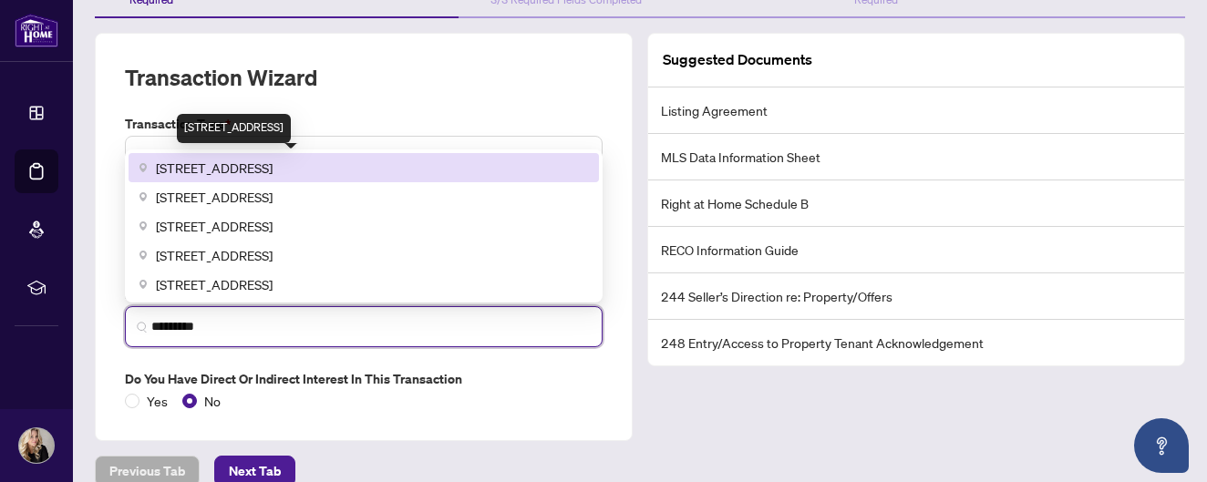
click at [226, 170] on span "[STREET_ADDRESS]" at bounding box center [214, 168] width 117 height 20
type input "**********"
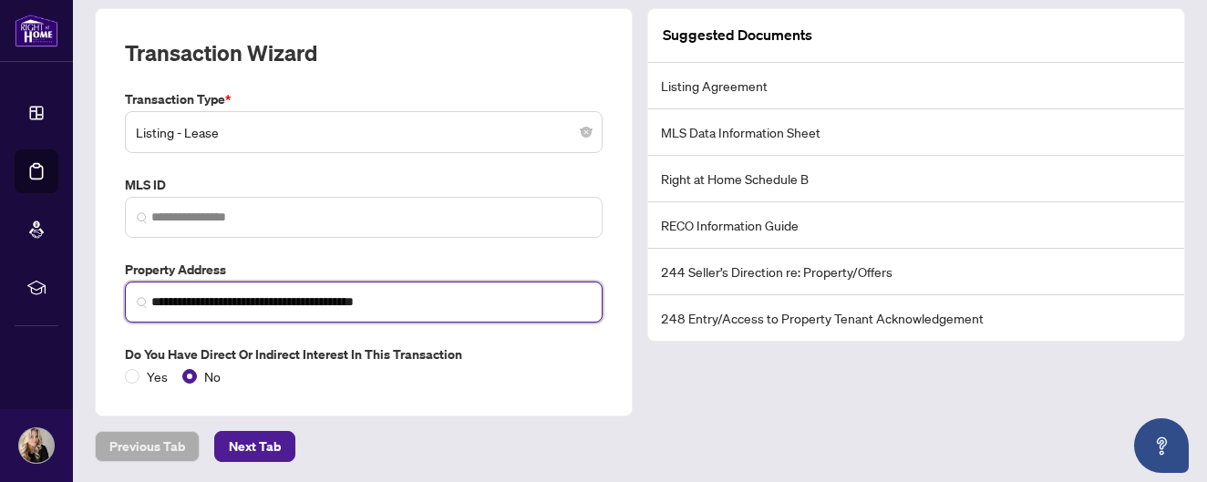
scroll to position [239, 0]
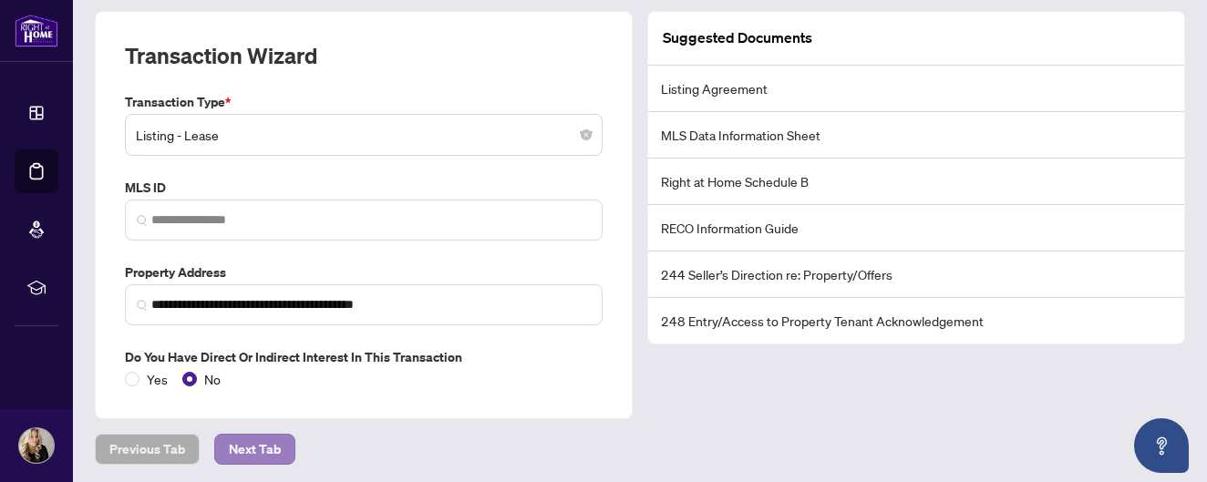
click at [268, 444] on span "Next Tab" at bounding box center [255, 449] width 52 height 29
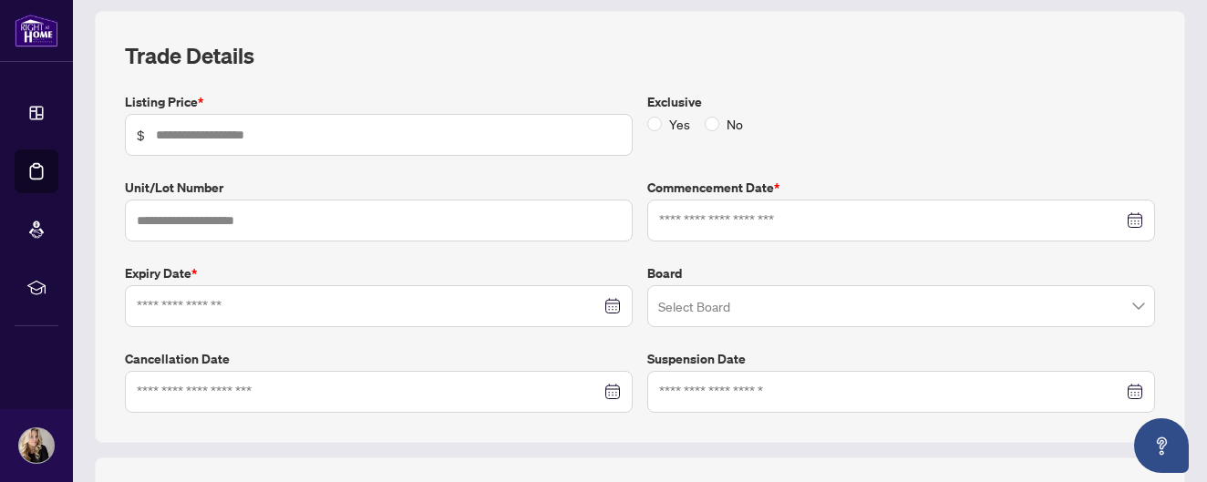
type input "*****"
type input "**********"
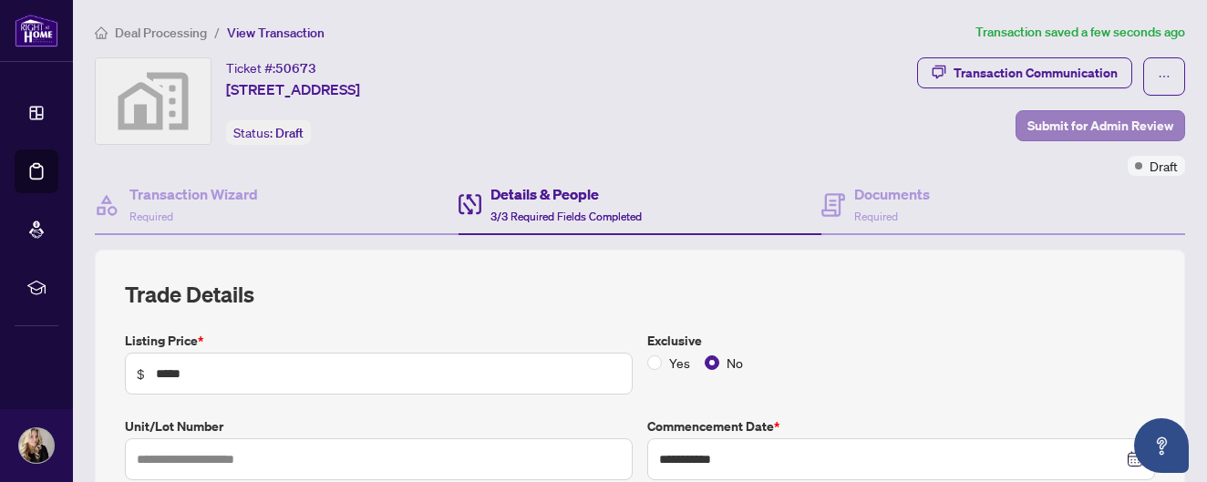
click at [1115, 124] on span "Submit for Admin Review" at bounding box center [1100, 125] width 146 height 29
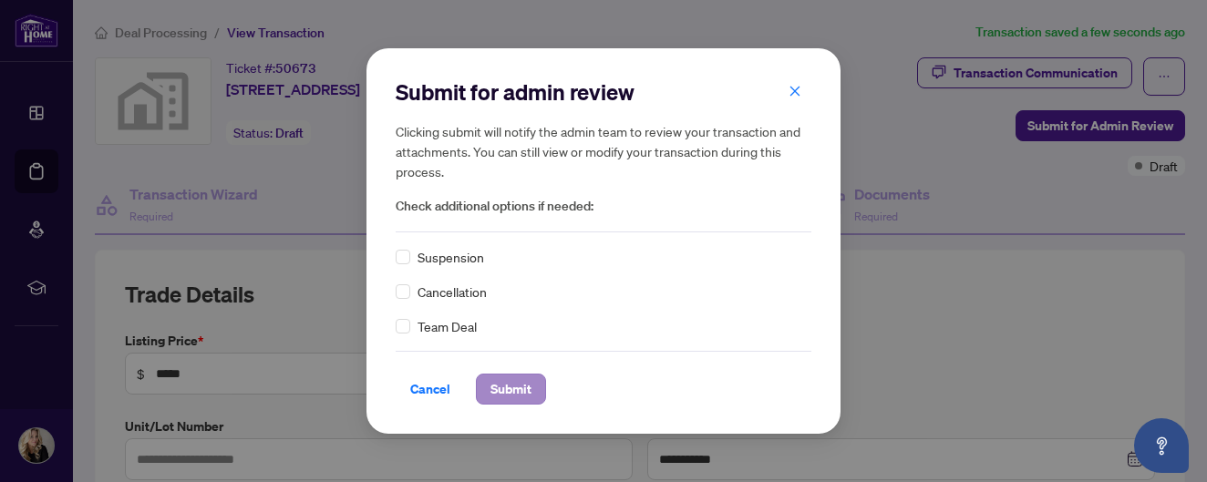
click at [506, 392] on span "Submit" at bounding box center [510, 389] width 41 height 29
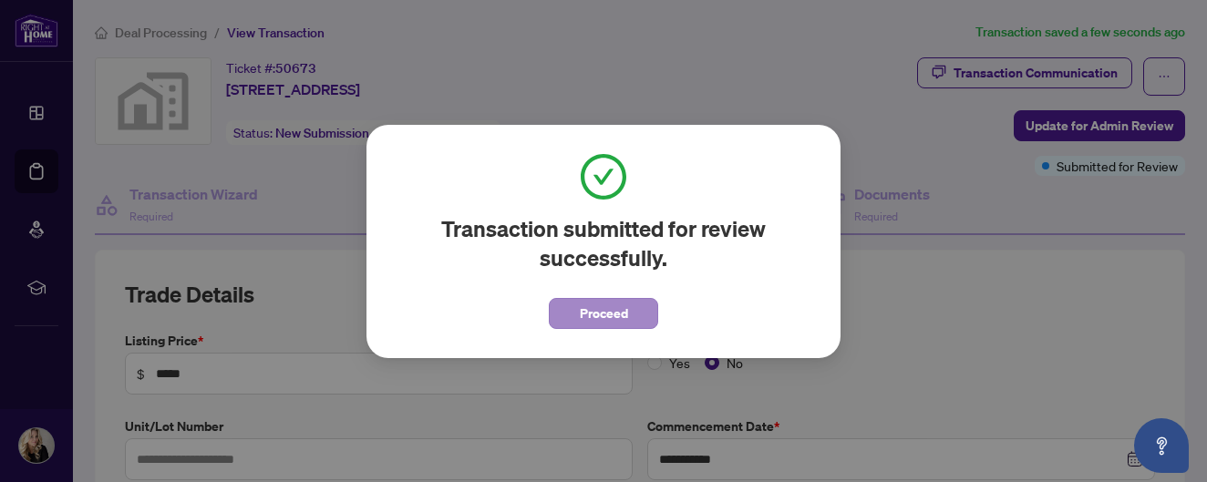
click at [608, 315] on span "Proceed" at bounding box center [604, 313] width 48 height 29
